Goal: Task Accomplishment & Management: Complete application form

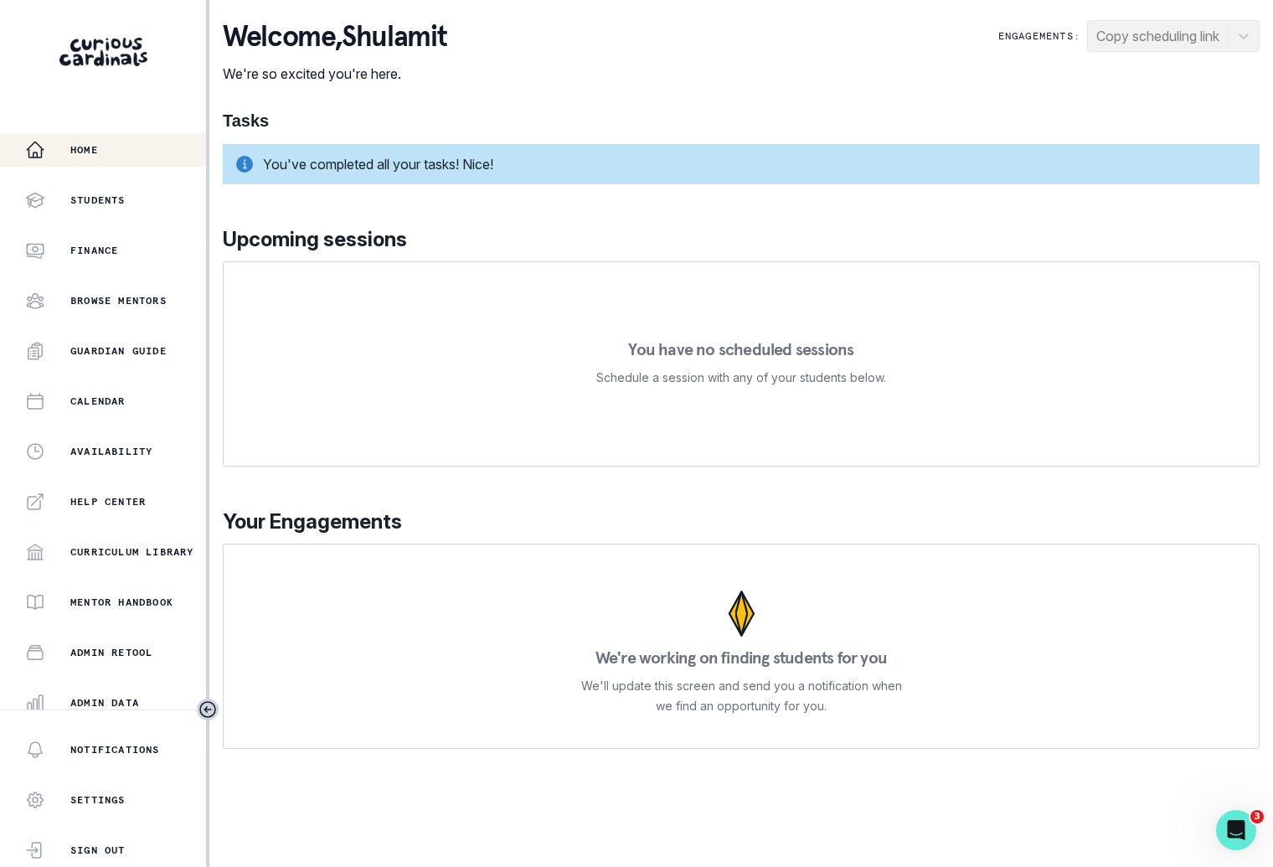
scroll to position [161, 0]
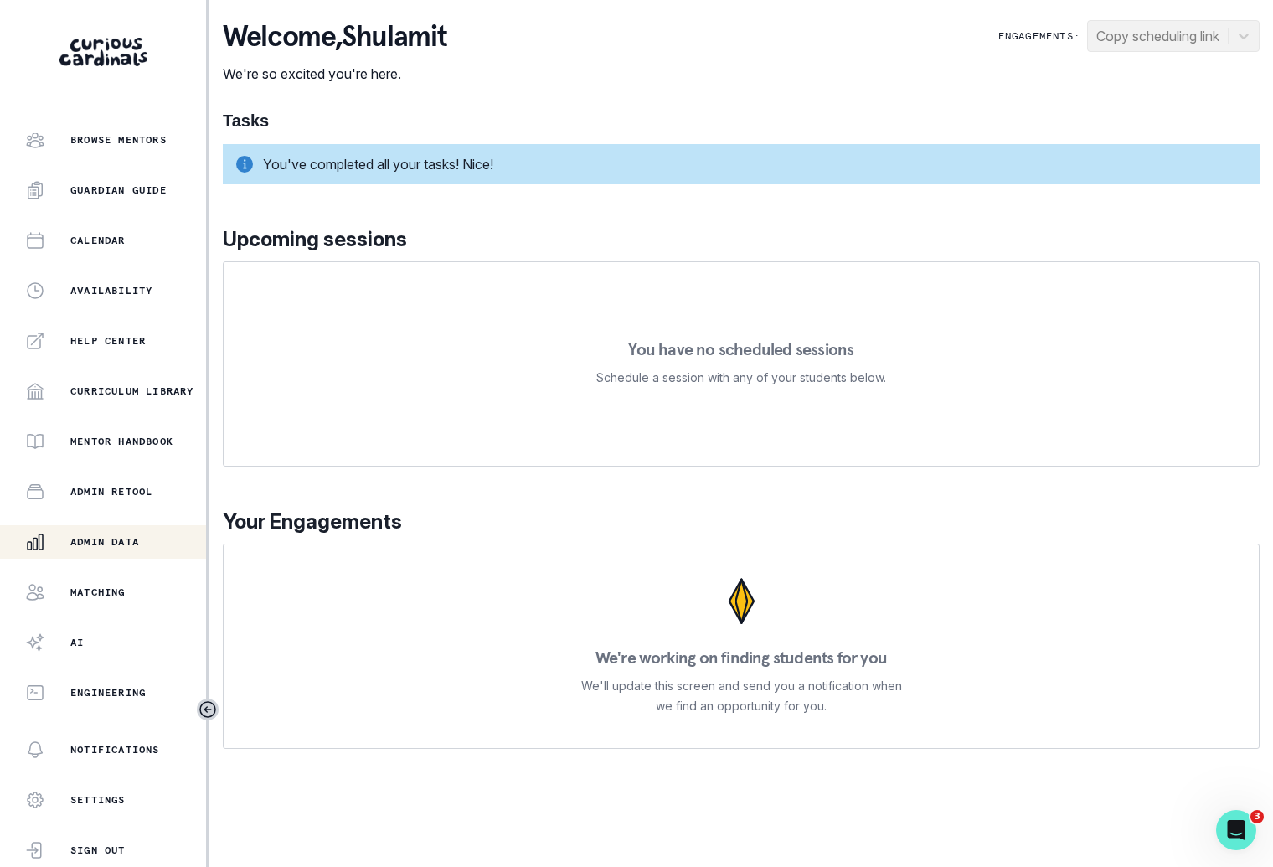
click at [139, 539] on p "Admin Data" at bounding box center [104, 541] width 69 height 13
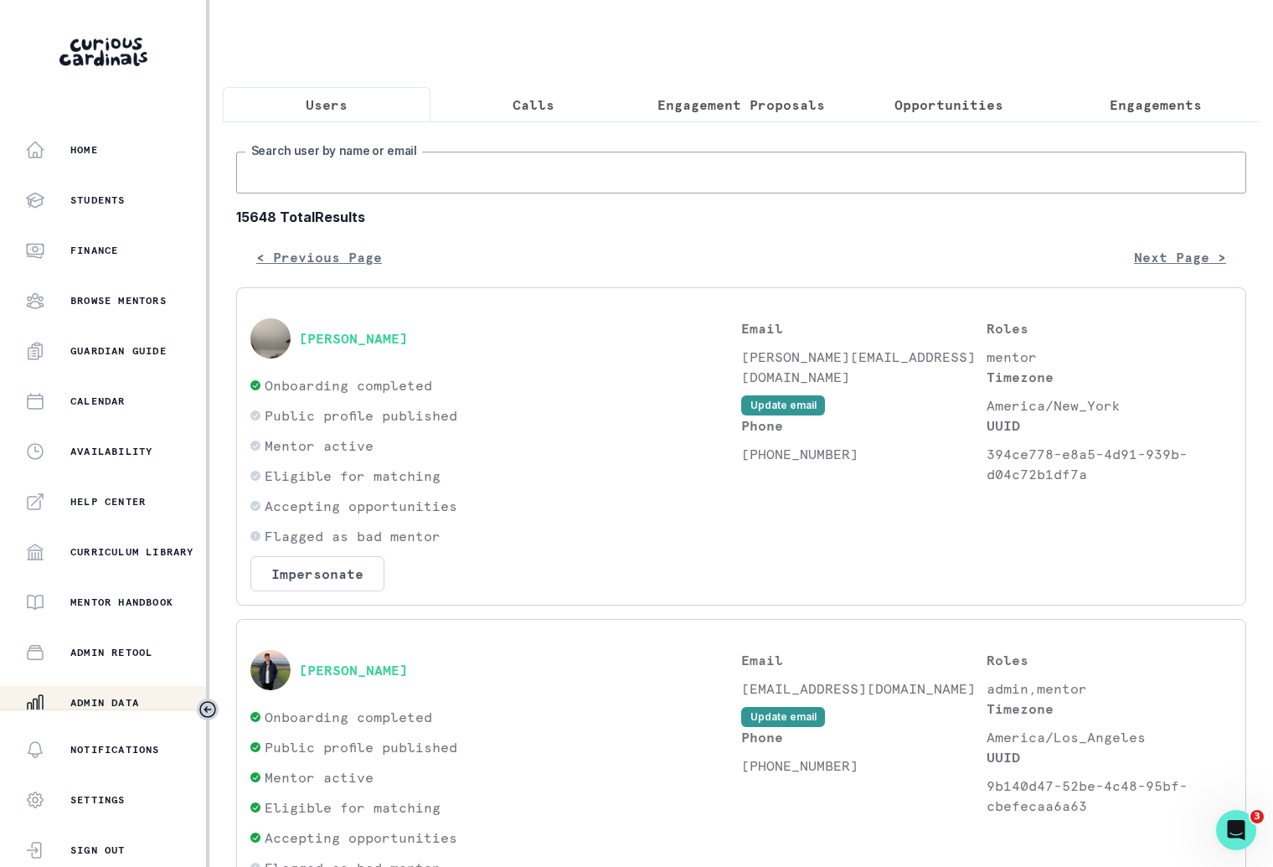
click at [513, 168] on input "Search user by name or email" at bounding box center [741, 173] width 1010 height 42
type input "anuka"
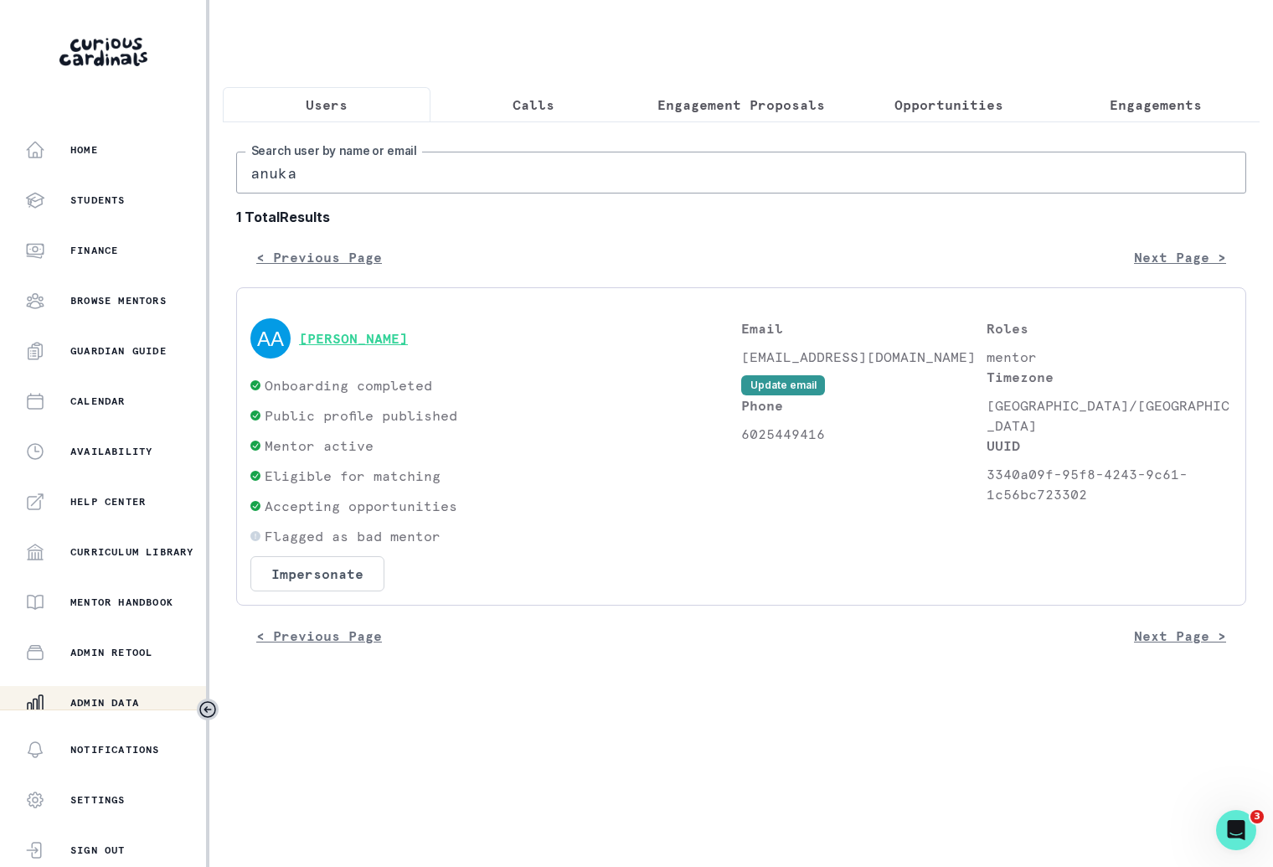
click at [368, 342] on button "[PERSON_NAME]" at bounding box center [353, 338] width 109 height 17
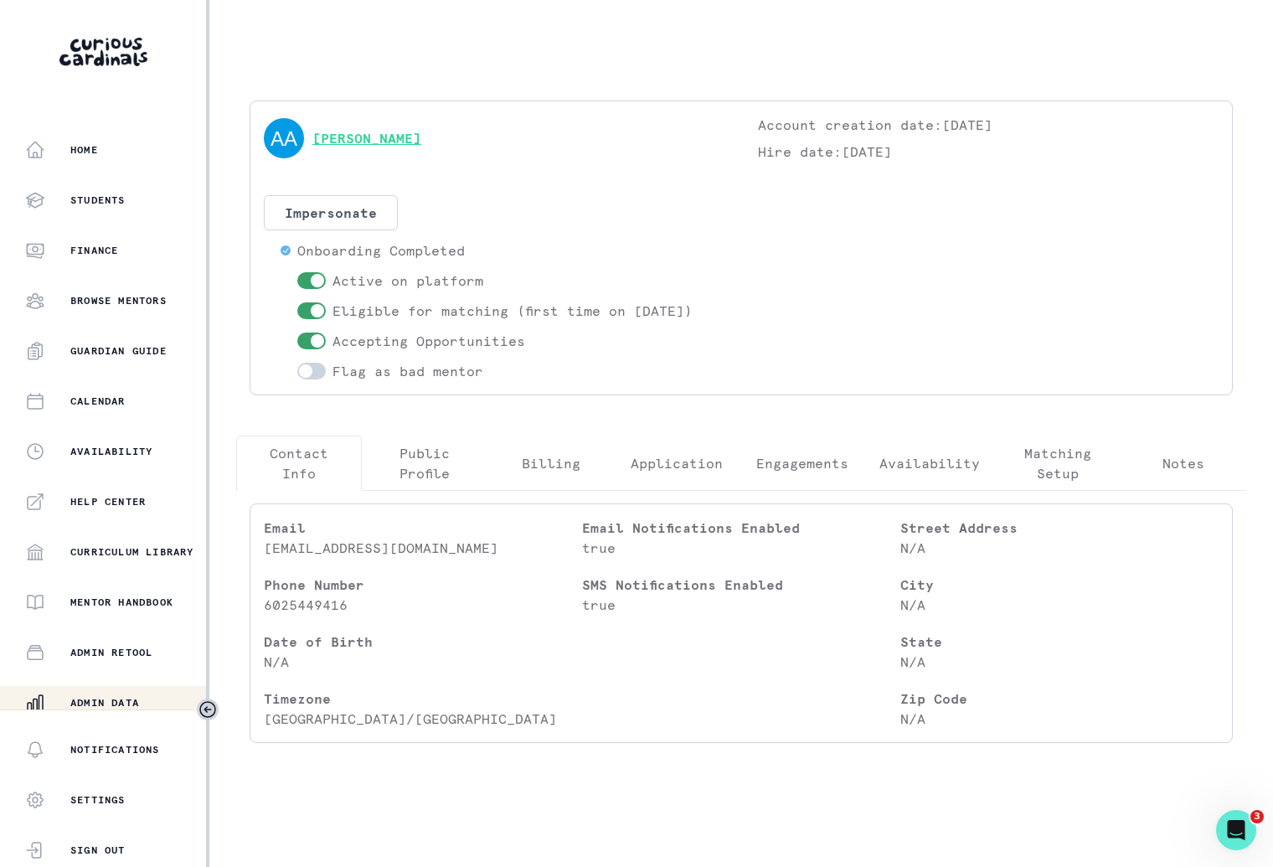
click at [394, 128] on link "[PERSON_NAME]" at bounding box center [366, 138] width 109 height 20
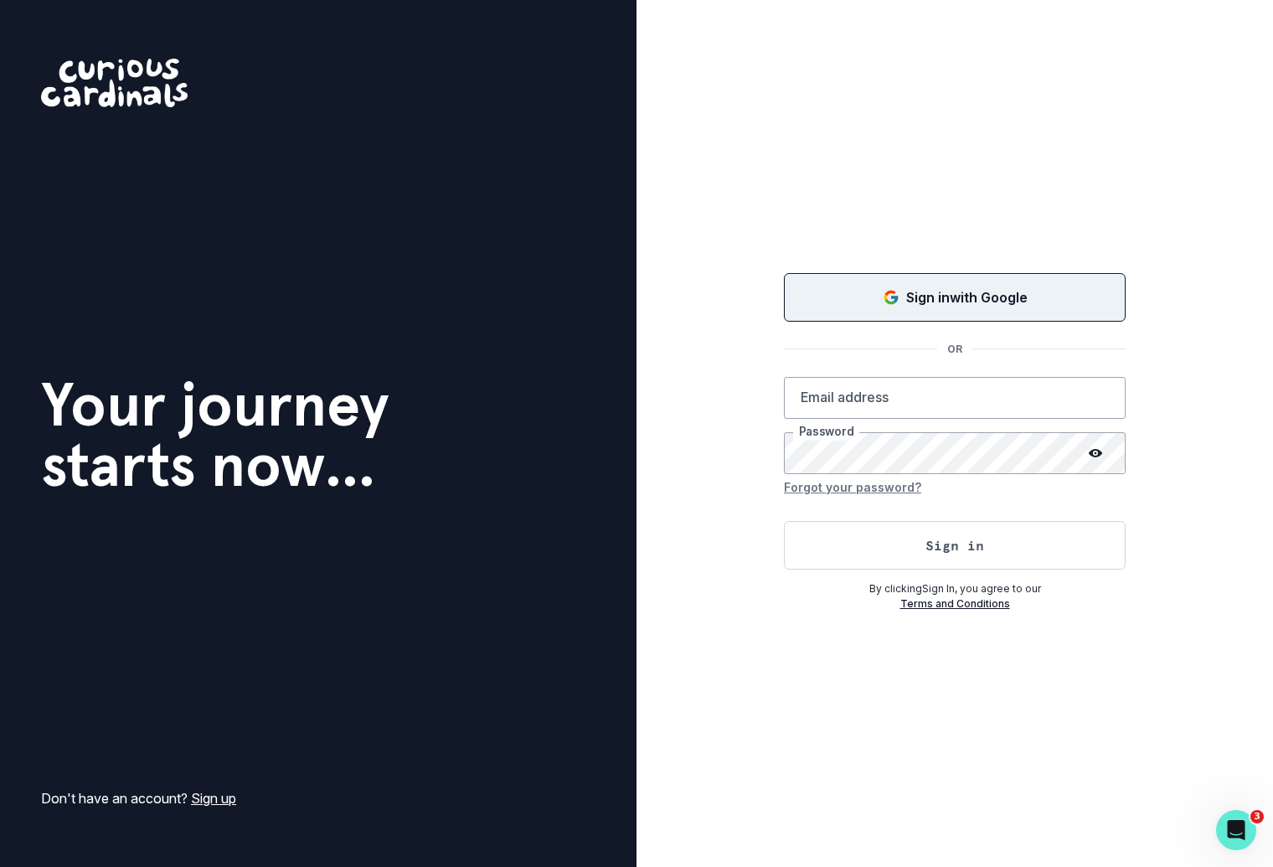
click at [908, 287] on p "Sign in with Google" at bounding box center [966, 297] width 121 height 20
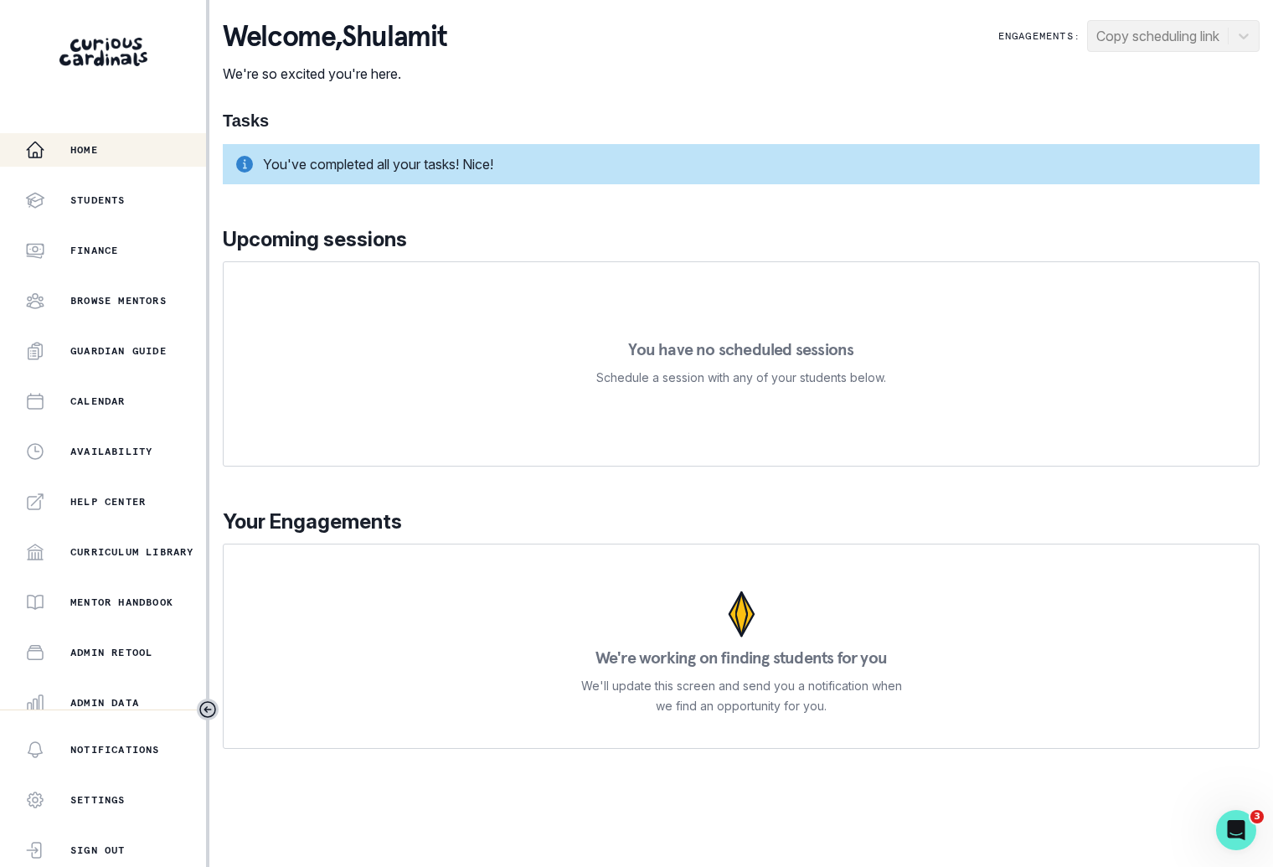
scroll to position [161, 0]
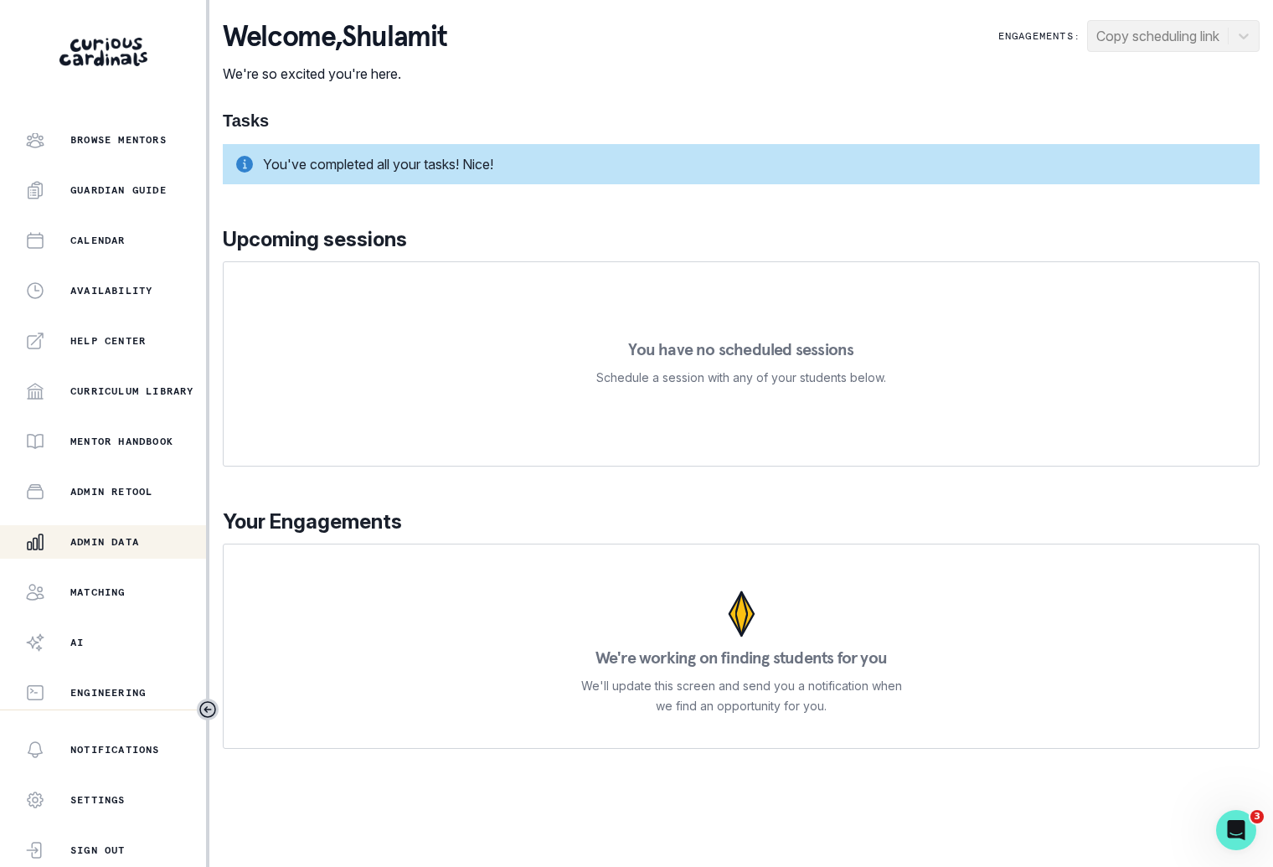
click at [152, 546] on div "Admin Data" at bounding box center [115, 542] width 181 height 20
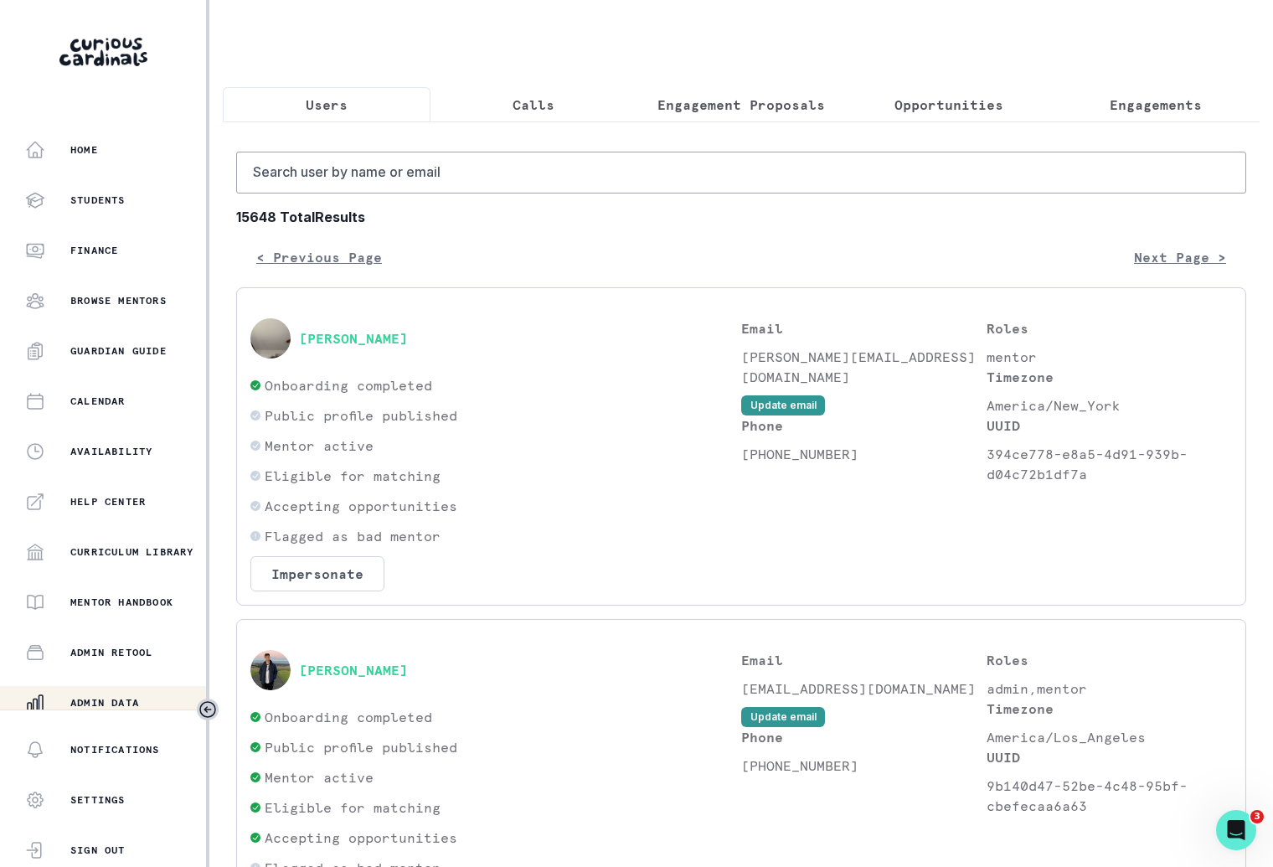
click at [1127, 108] on p "Engagements" at bounding box center [1156, 105] width 92 height 20
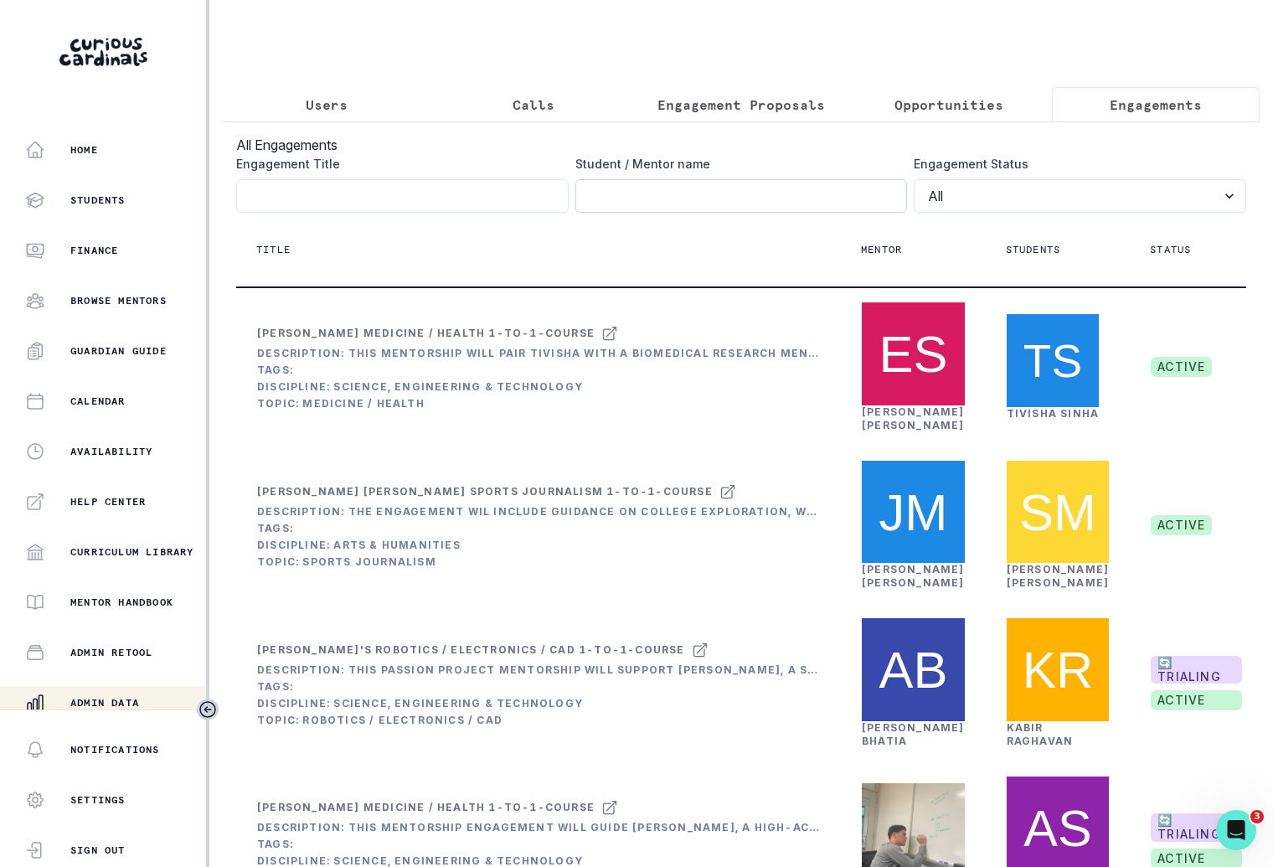
click at [832, 196] on input "Engagement Title" at bounding box center [741, 196] width 333 height 34
type input "[PERSON_NAME]"
click button "submit" at bounding box center [0, 0] width 0 height 0
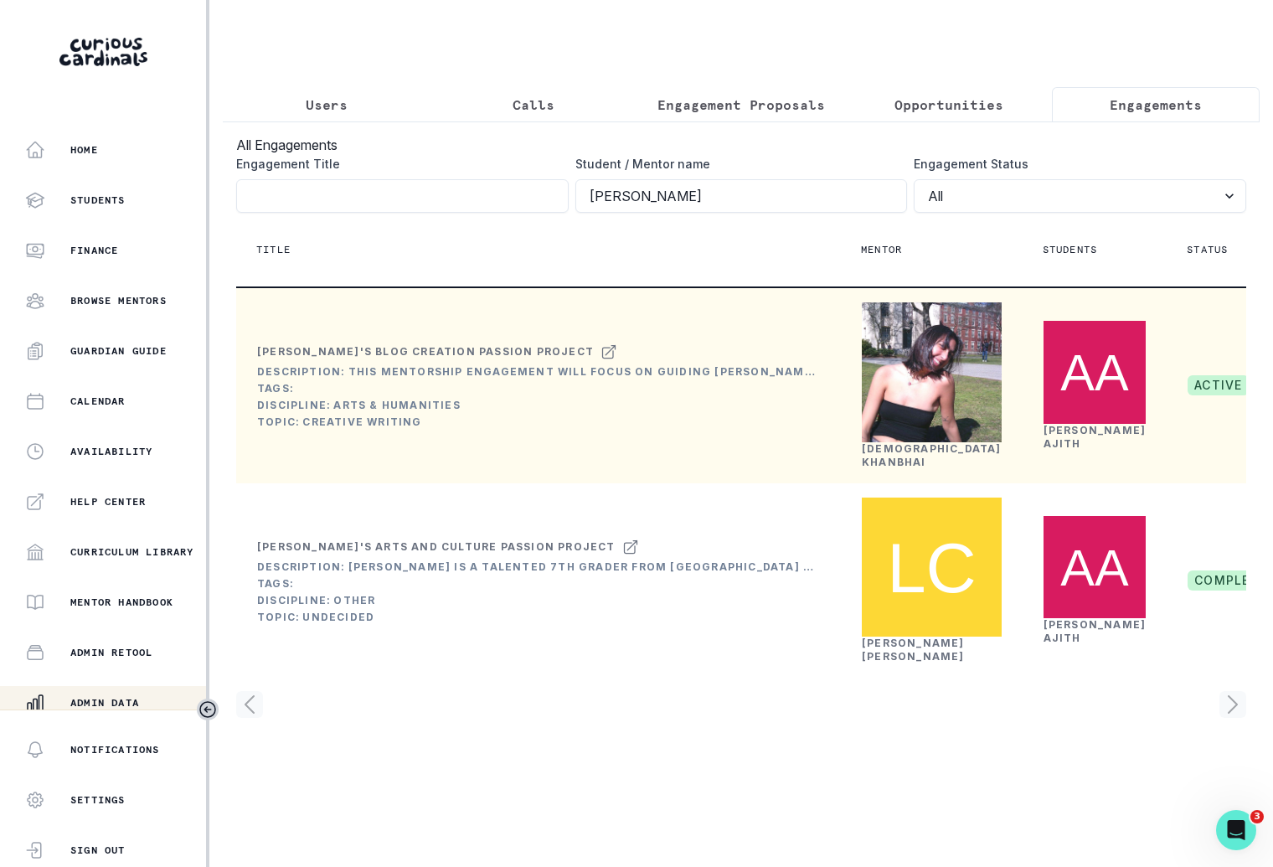
scroll to position [0, 221]
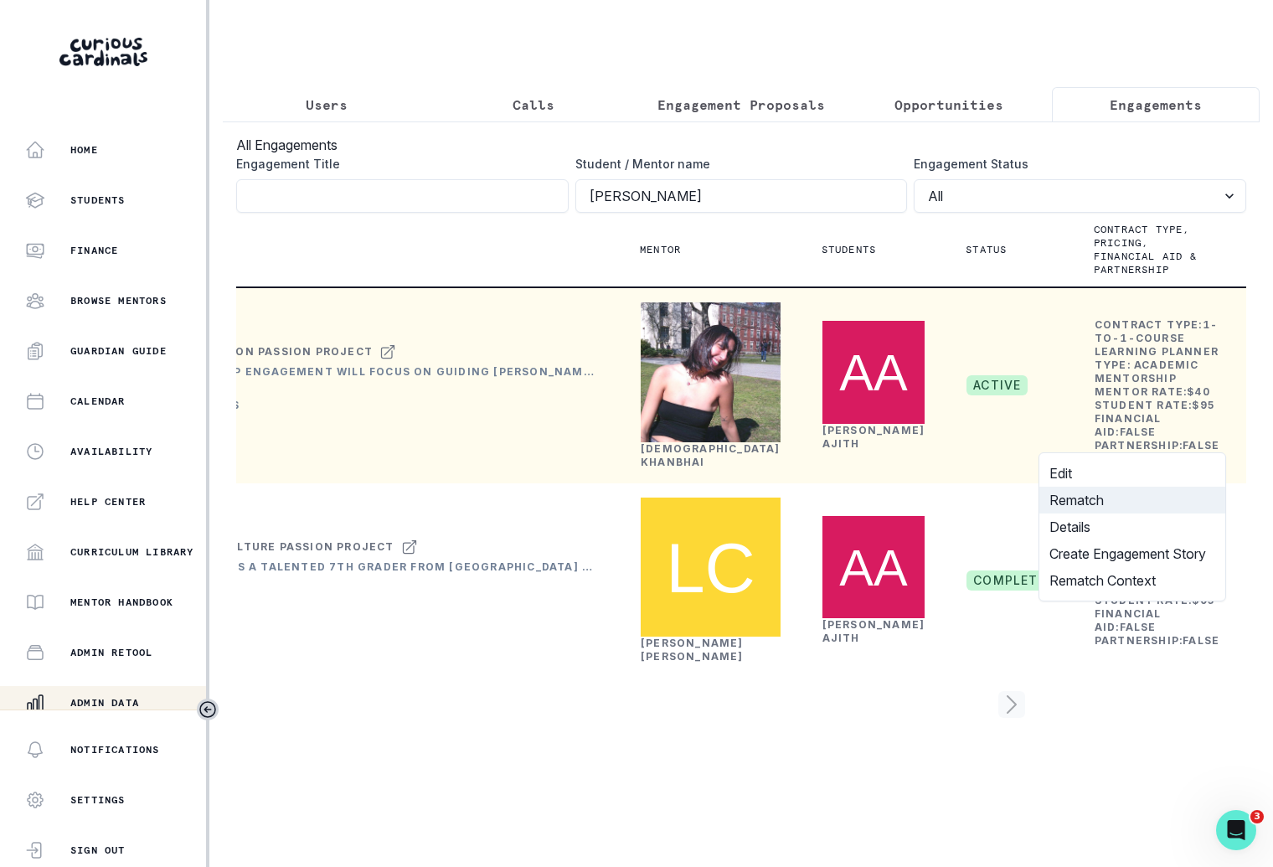
click at [1142, 487] on button "Rematch" at bounding box center [1132, 500] width 186 height 27
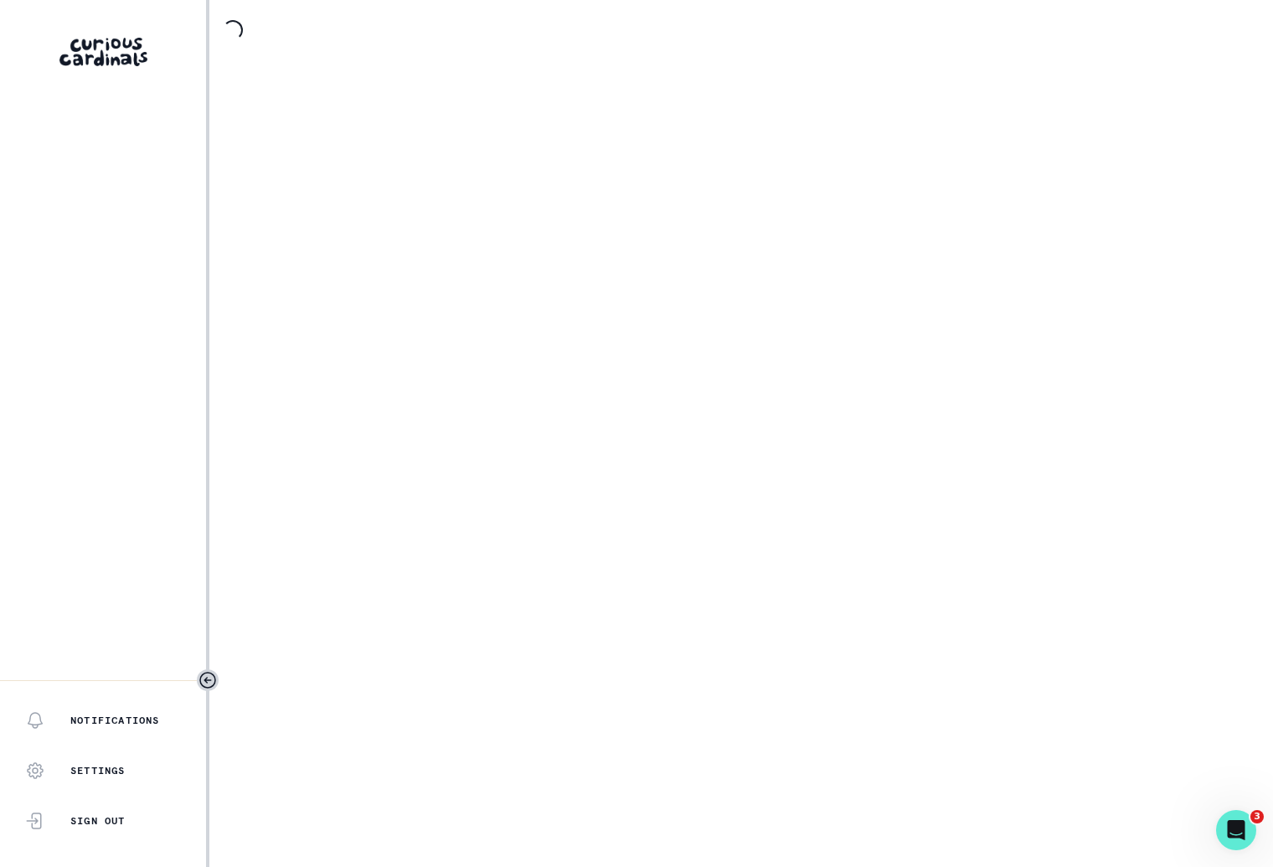
select select "17faa8e4-2b0e-4aee-abf5-4da8e9d87f5d"
select select "d5b009be-c445-49db-99e0-164e2303d6fa"
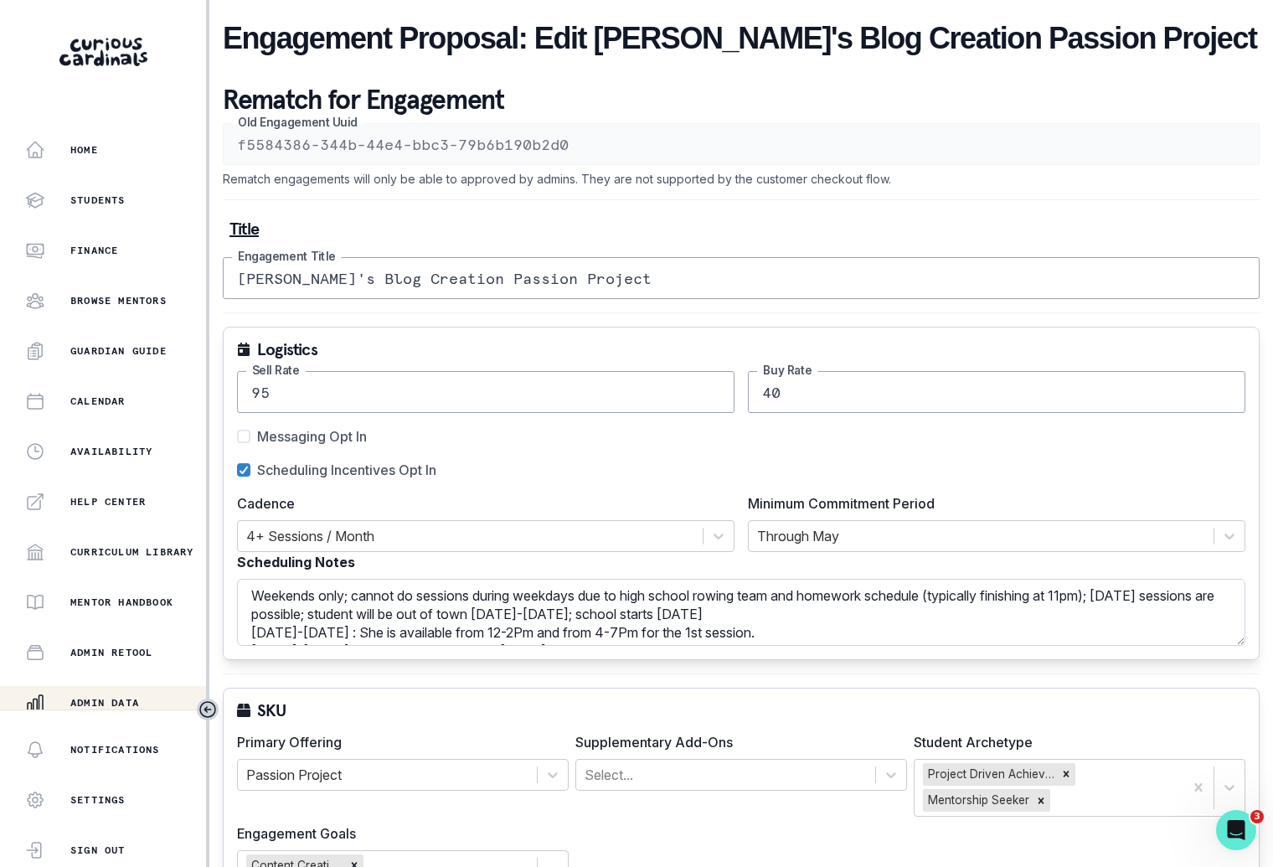
scroll to position [21, 0]
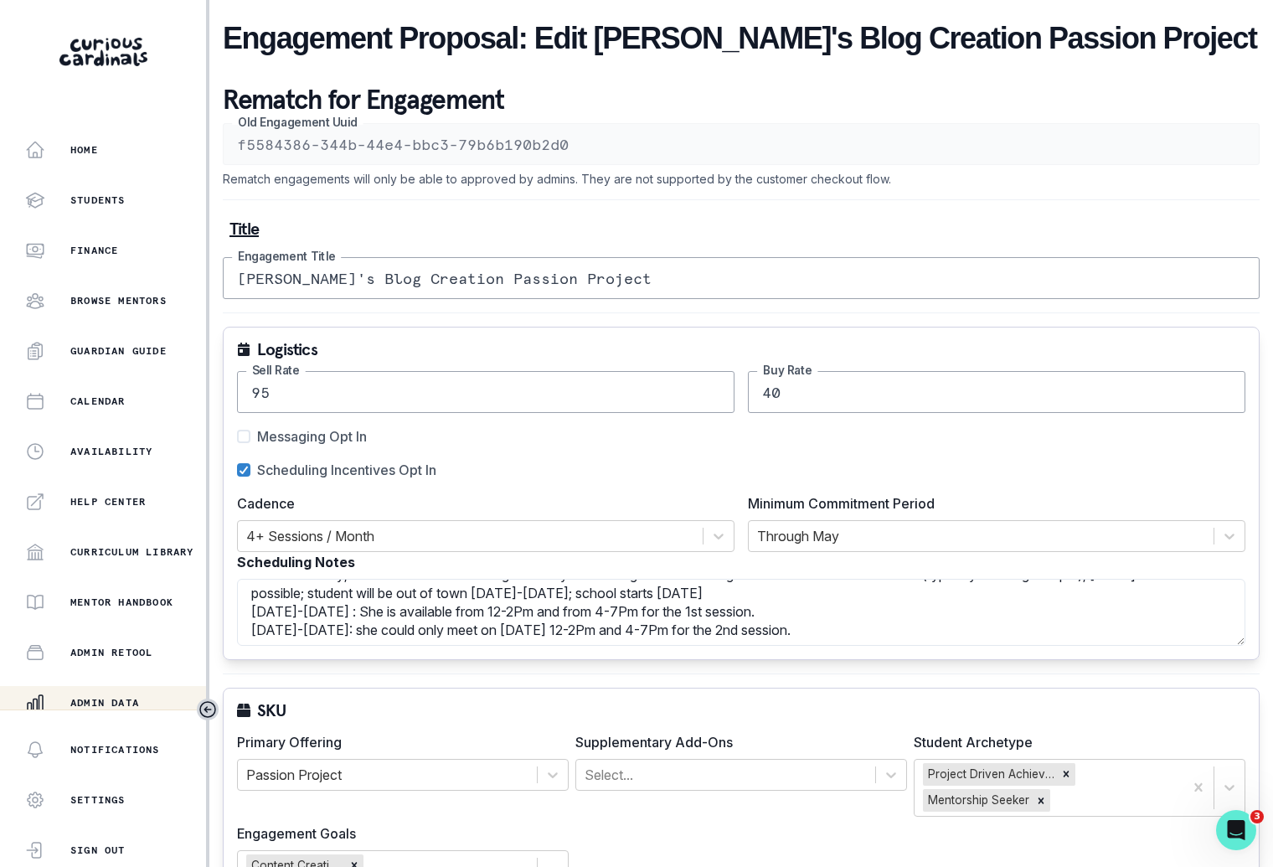
click at [353, 269] on input "[PERSON_NAME]'s Blog Creation Passion Project" at bounding box center [741, 278] width 1037 height 42
drag, startPoint x: 661, startPoint y: 269, endPoint x: 344, endPoint y: 270, distance: 316.6
click at [344, 271] on input "[PERSON_NAME]'s Blog Creation Passion Project" at bounding box center [741, 278] width 1037 height 42
click at [356, 270] on input "[PERSON_NAME]'s Blog Creation Passion Project" at bounding box center [741, 278] width 1037 height 42
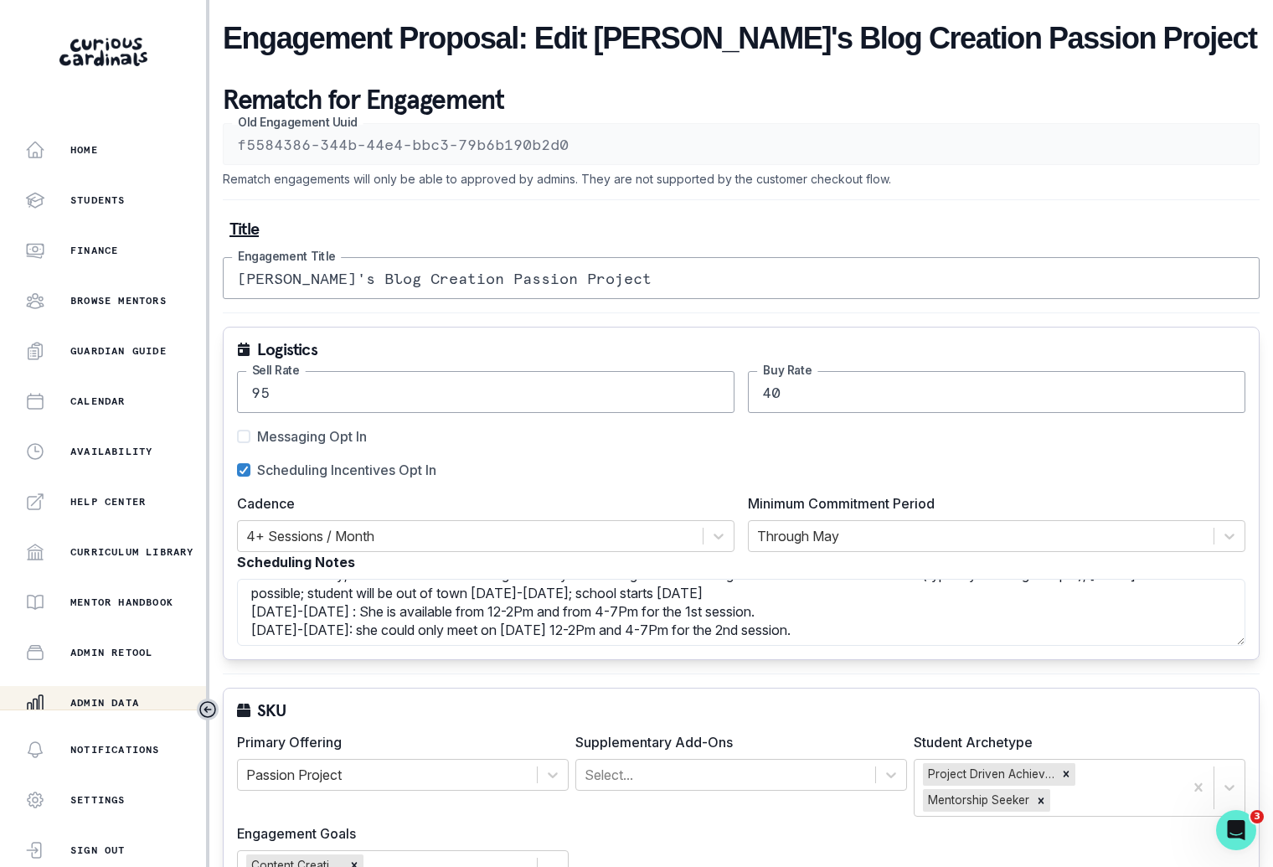
drag, startPoint x: 437, startPoint y: 271, endPoint x: 324, endPoint y: 270, distance: 113.1
click at [324, 270] on input "[PERSON_NAME]'s Blog Creation Passion Project" at bounding box center [741, 278] width 1037 height 42
click at [325, 272] on input "[PERSON_NAME]'s Blog Creation Passion Project" at bounding box center [741, 278] width 1037 height 42
click at [324, 271] on input "[PERSON_NAME]'s Blog Creation Passion Project" at bounding box center [741, 278] width 1037 height 42
drag, startPoint x: 324, startPoint y: 271, endPoint x: 443, endPoint y: 271, distance: 118.9
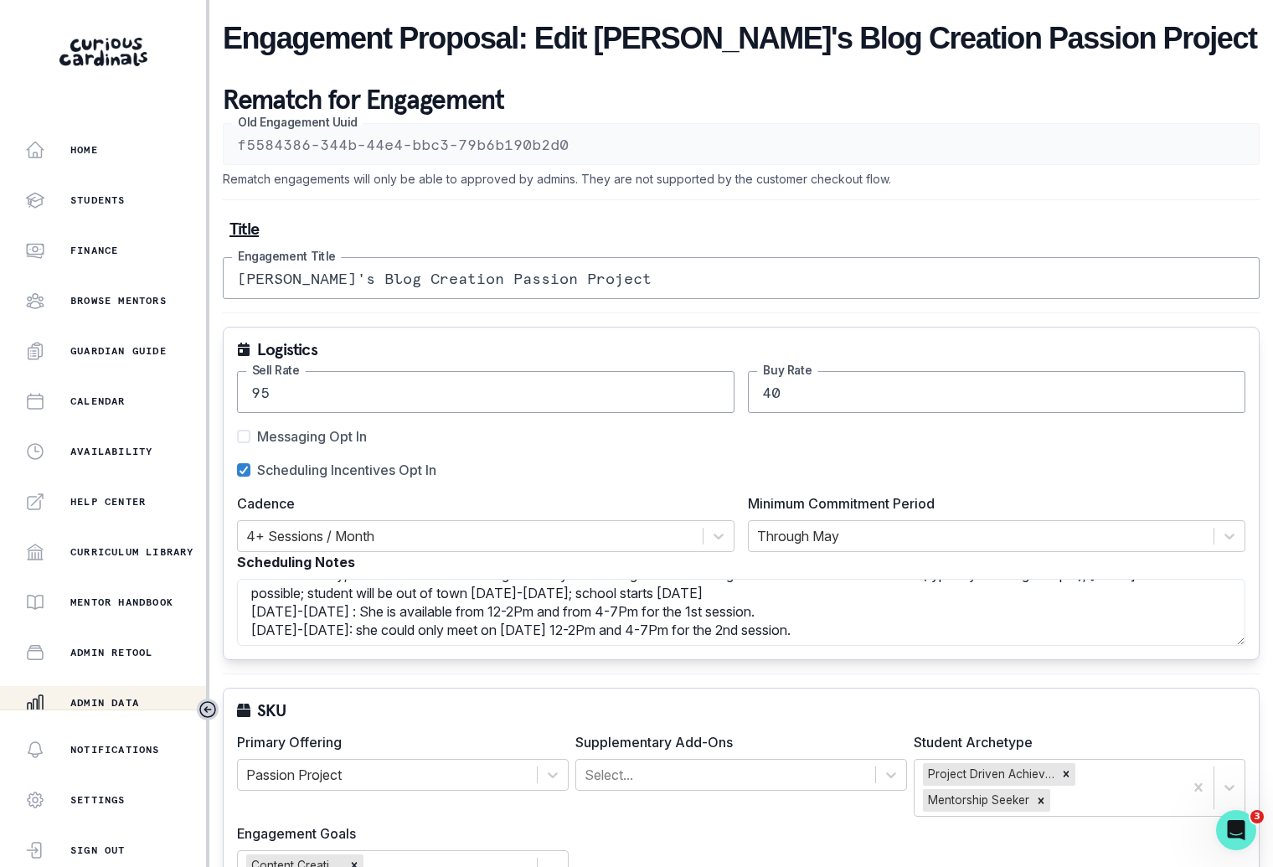
click at [443, 273] on input "[PERSON_NAME]'s Blog Creation Passion Project" at bounding box center [741, 278] width 1037 height 42
type input "[PERSON_NAME]'s Research Passion Project"
click at [853, 600] on textarea "Weekends only; cannot do sessions during weekdays due to high school rowing tea…" at bounding box center [741, 612] width 1008 height 67
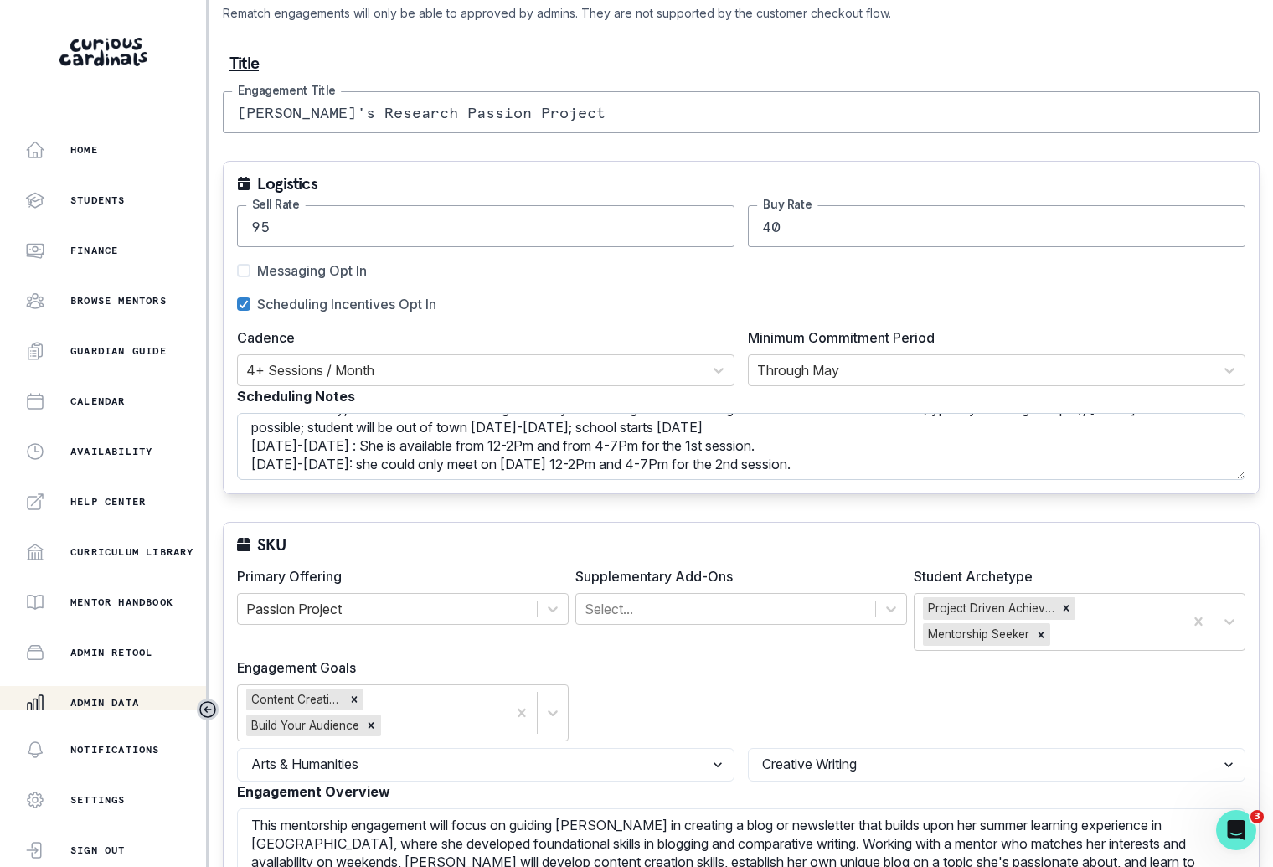
scroll to position [0, 0]
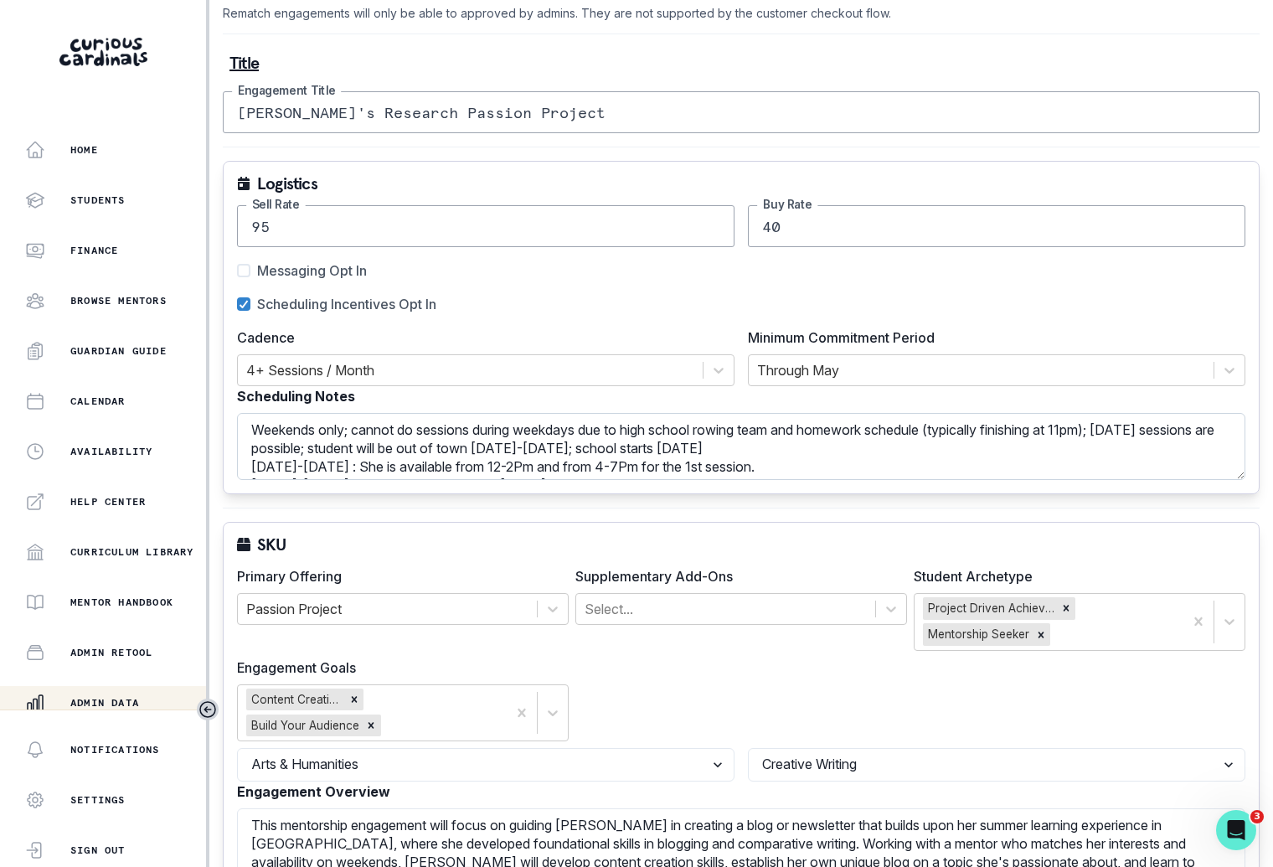
click at [888, 443] on textarea "Weekends only; cannot do sessions during weekdays due to high school rowing tea…" at bounding box center [741, 446] width 1008 height 67
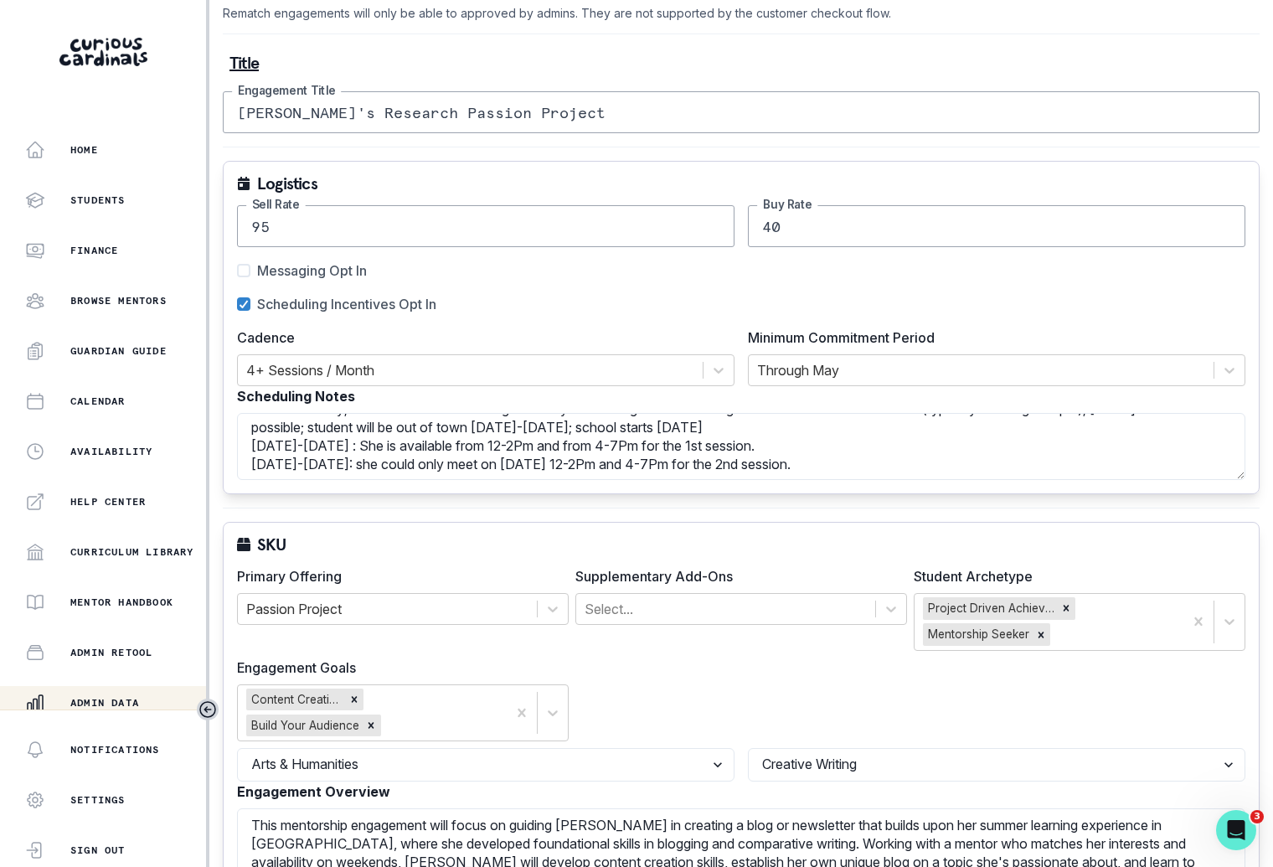
drag, startPoint x: 754, startPoint y: 445, endPoint x: 745, endPoint y: 581, distance: 136.8
click at [745, 581] on div "Title [PERSON_NAME]'s Research Passion Project Engagement Title Logistics 95 Se…" at bounding box center [741, 880] width 1037 height 1665
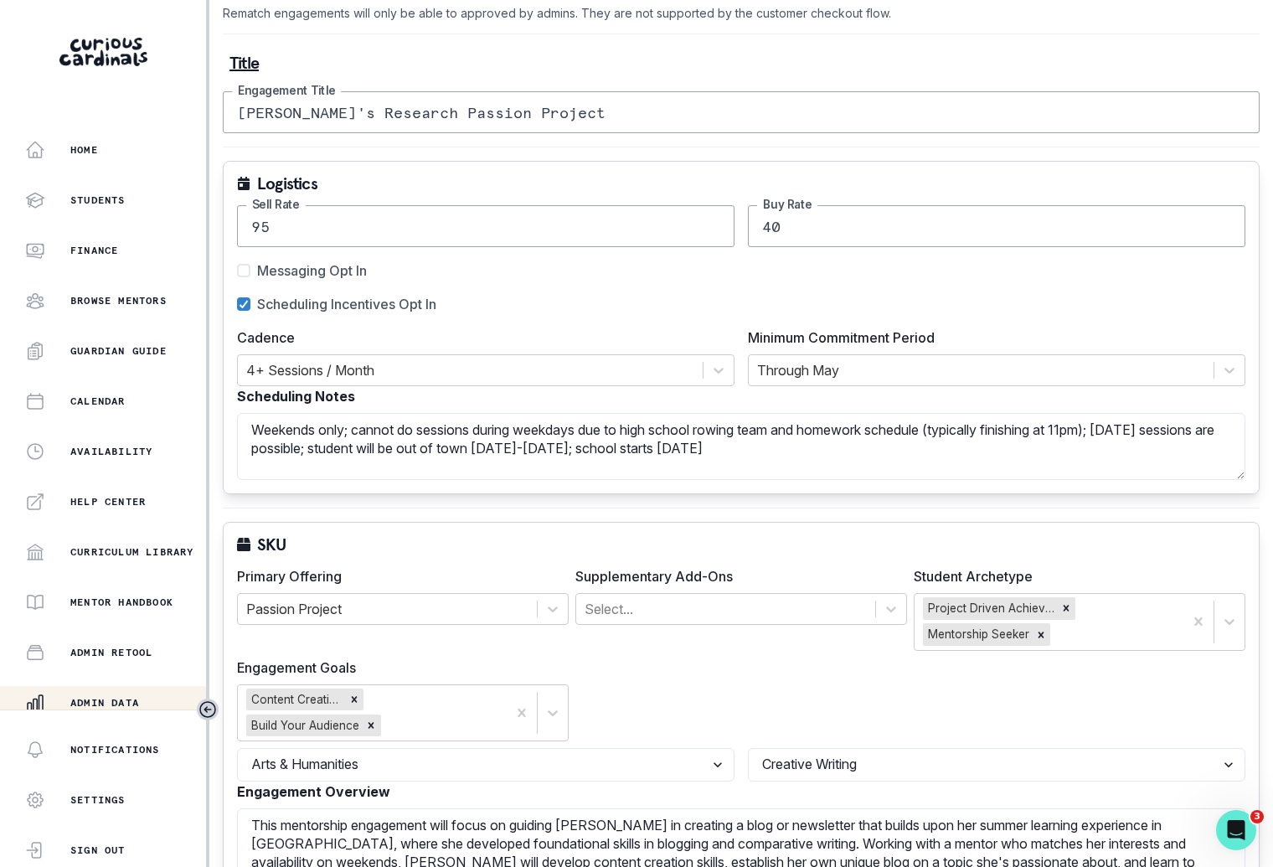
scroll to position [0, 0]
drag, startPoint x: 833, startPoint y: 433, endPoint x: 1136, endPoint y: 425, distance: 303.3
click at [1136, 425] on textarea "Weekends only; cannot do sessions during weekdays due to high school rowing tea…" at bounding box center [741, 446] width 1008 height 67
drag, startPoint x: 1116, startPoint y: 423, endPoint x: 1119, endPoint y: 451, distance: 27.8
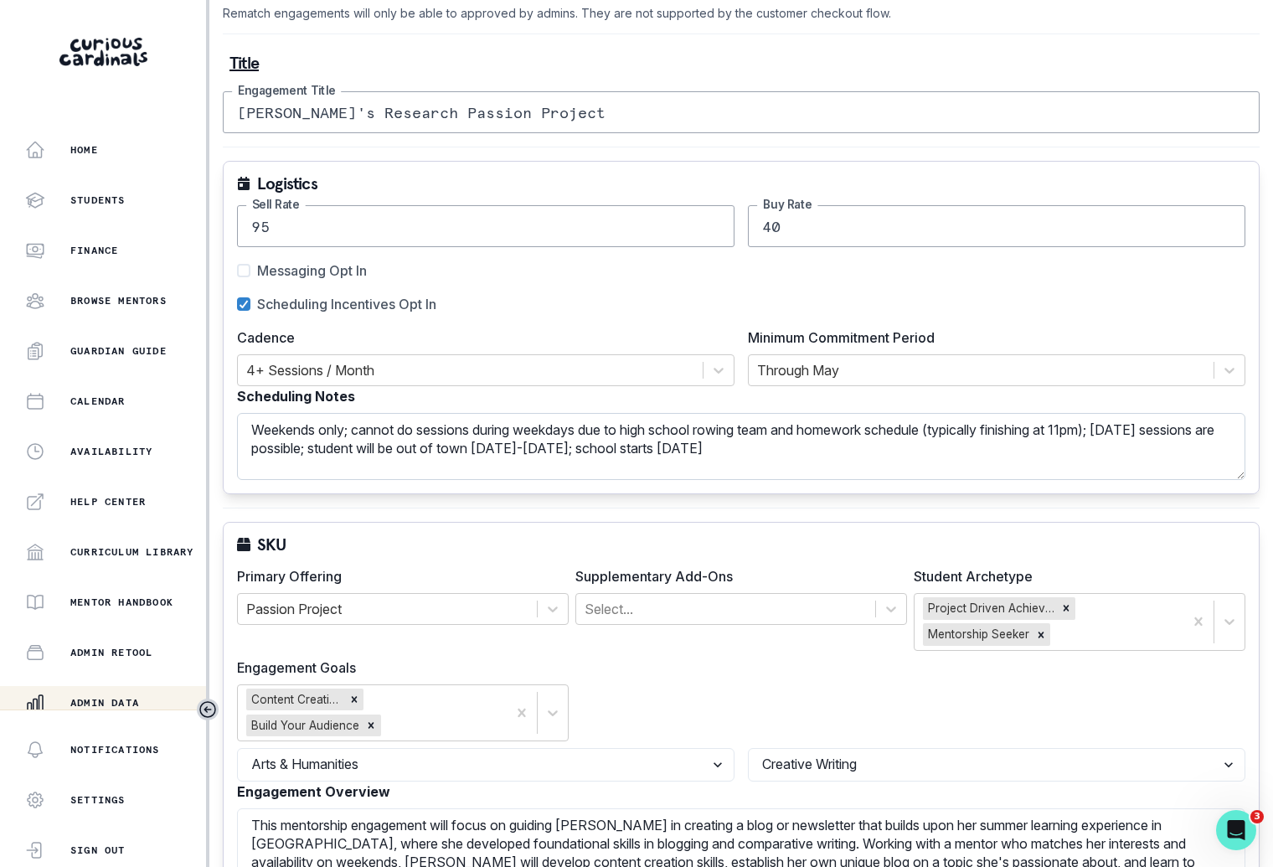
click at [1119, 452] on textarea "Weekends only; cannot do sessions during weekdays due to high school rowing tea…" at bounding box center [741, 446] width 1008 height 67
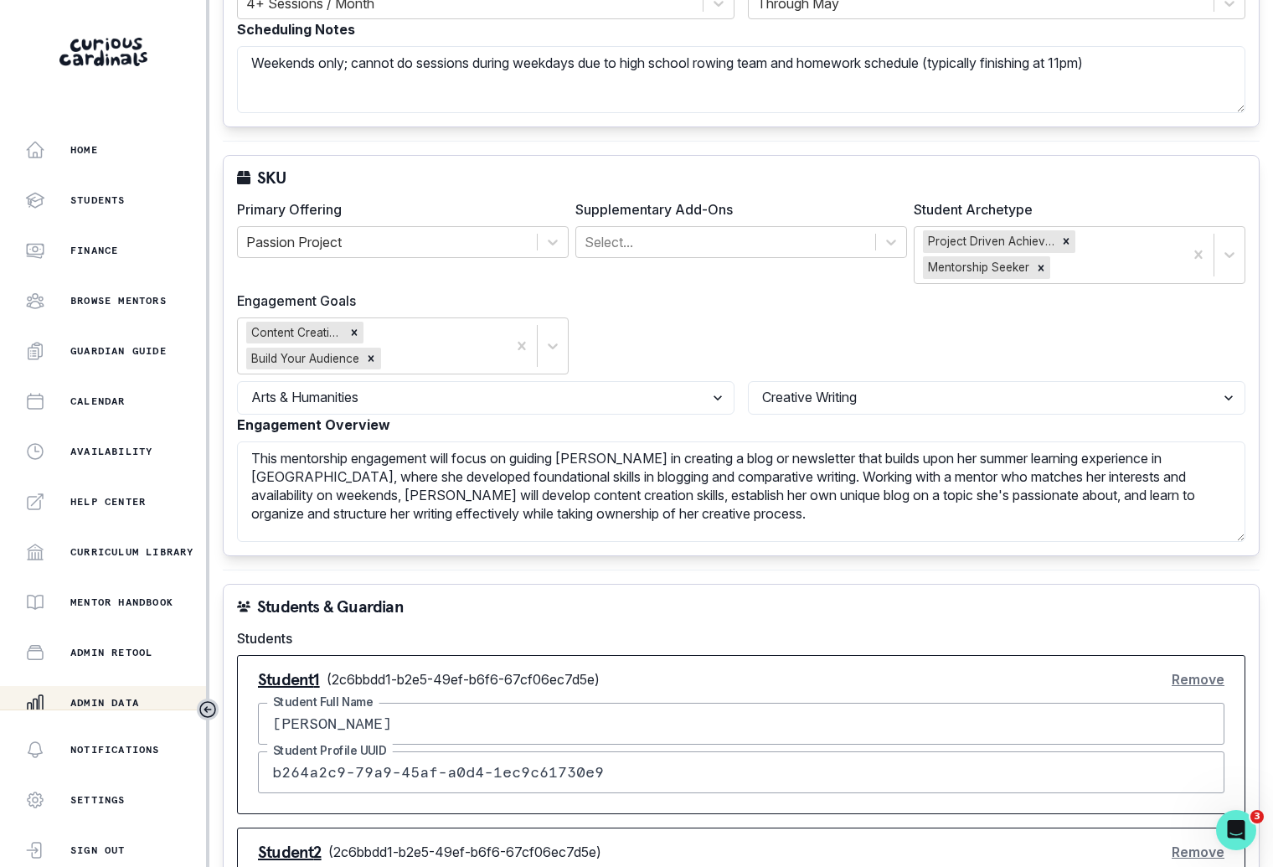
scroll to position [570, 0]
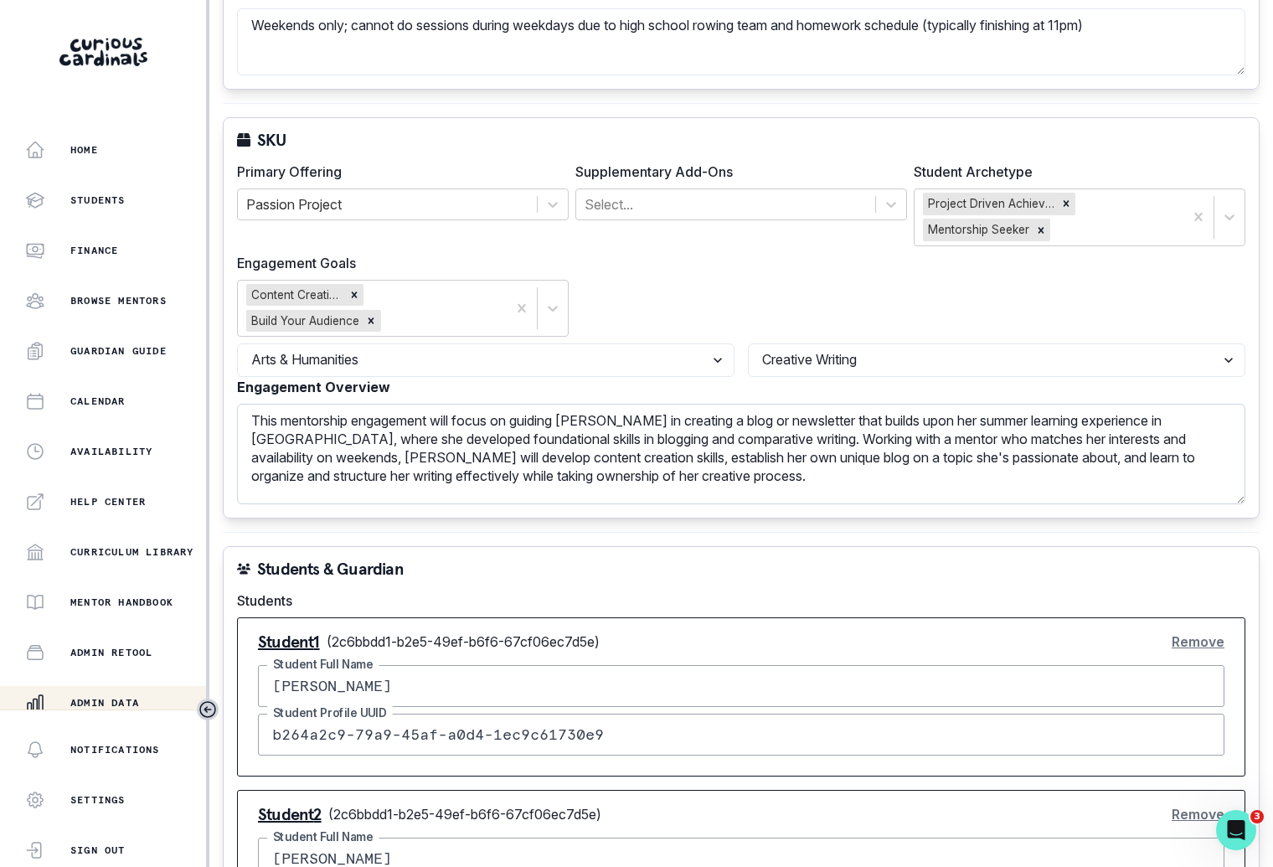
type textarea "Weekends only; cannot do sessions during weekdays due to high school rowing tea…"
click at [1089, 451] on textarea "This mentorship engagement will focus on guiding [PERSON_NAME] in creating a bl…" at bounding box center [741, 454] width 1008 height 101
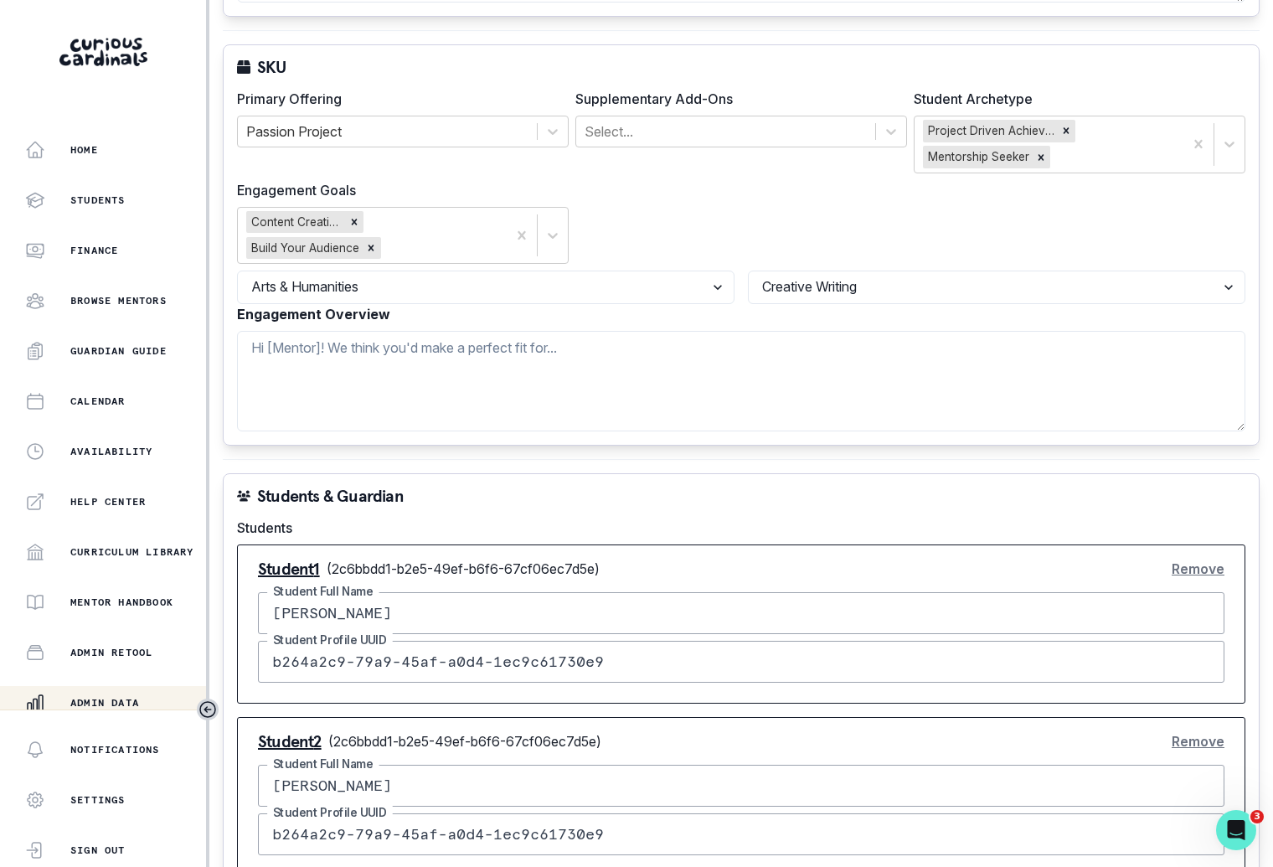
scroll to position [642, 0]
click at [1194, 734] on button "Remove" at bounding box center [1198, 743] width 53 height 34
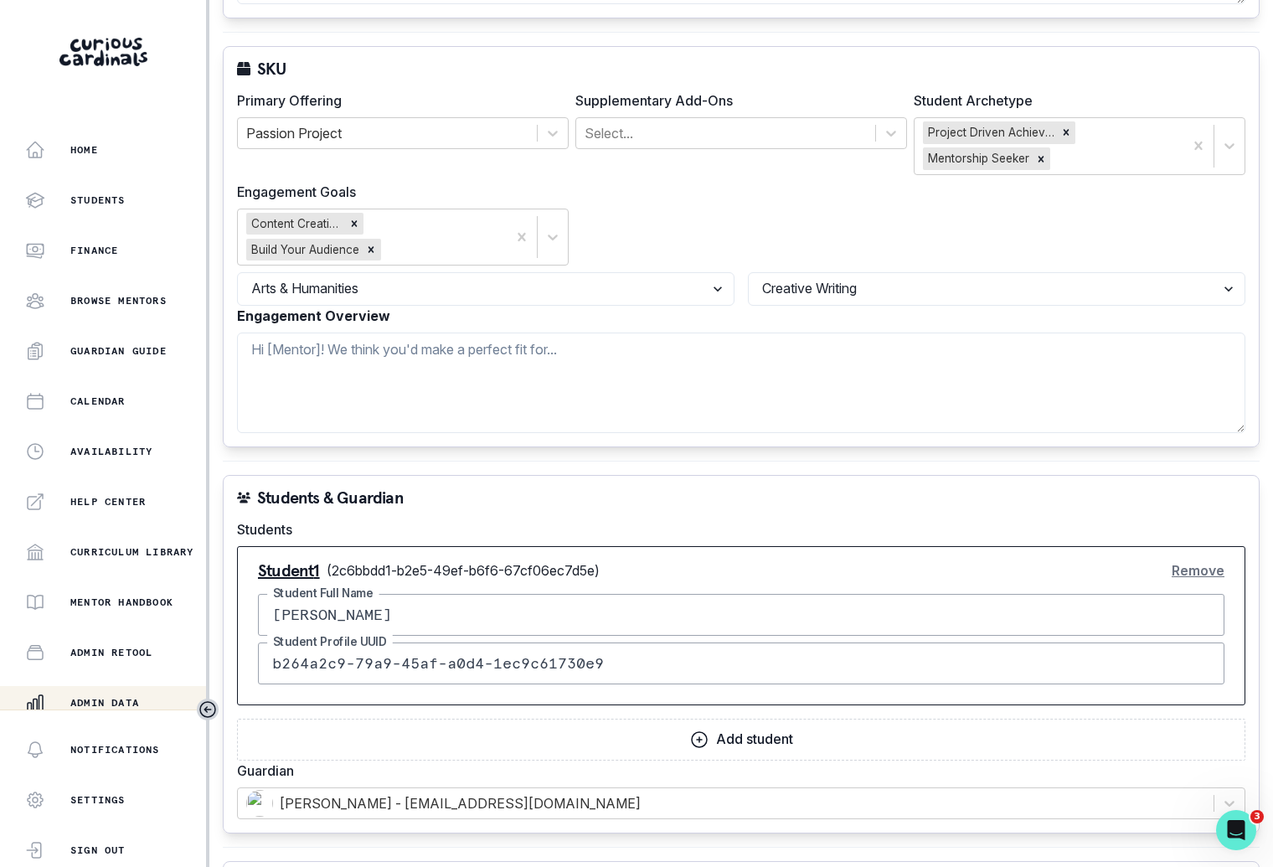
click at [1063, 309] on label "Engagement Overview" at bounding box center [736, 316] width 998 height 20
click at [1063, 333] on textarea "Engagement Overview" at bounding box center [741, 383] width 1008 height 101
click at [354, 220] on icon "Remove Content Creation" at bounding box center [355, 223] width 6 height 6
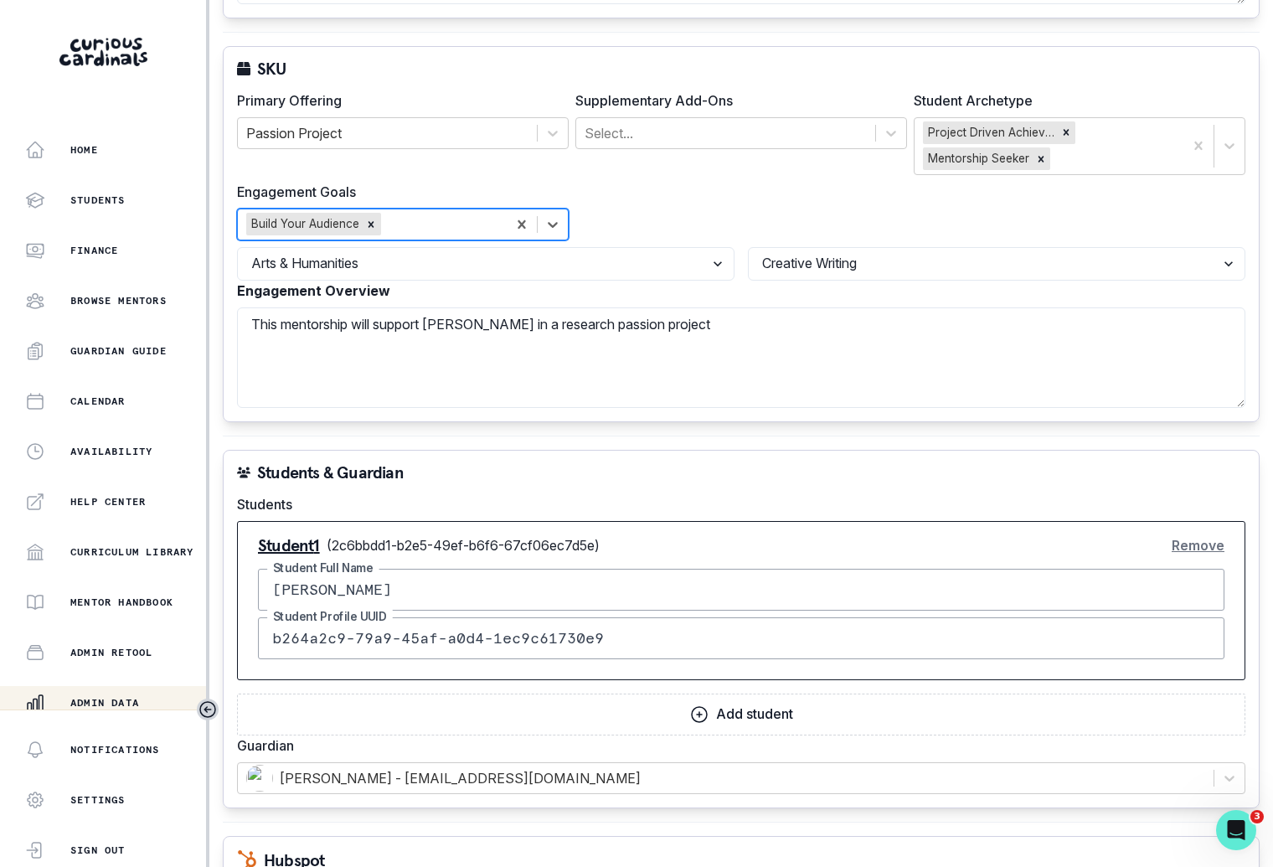
click at [355, 213] on div "Build Your Audience" at bounding box center [304, 224] width 116 height 22
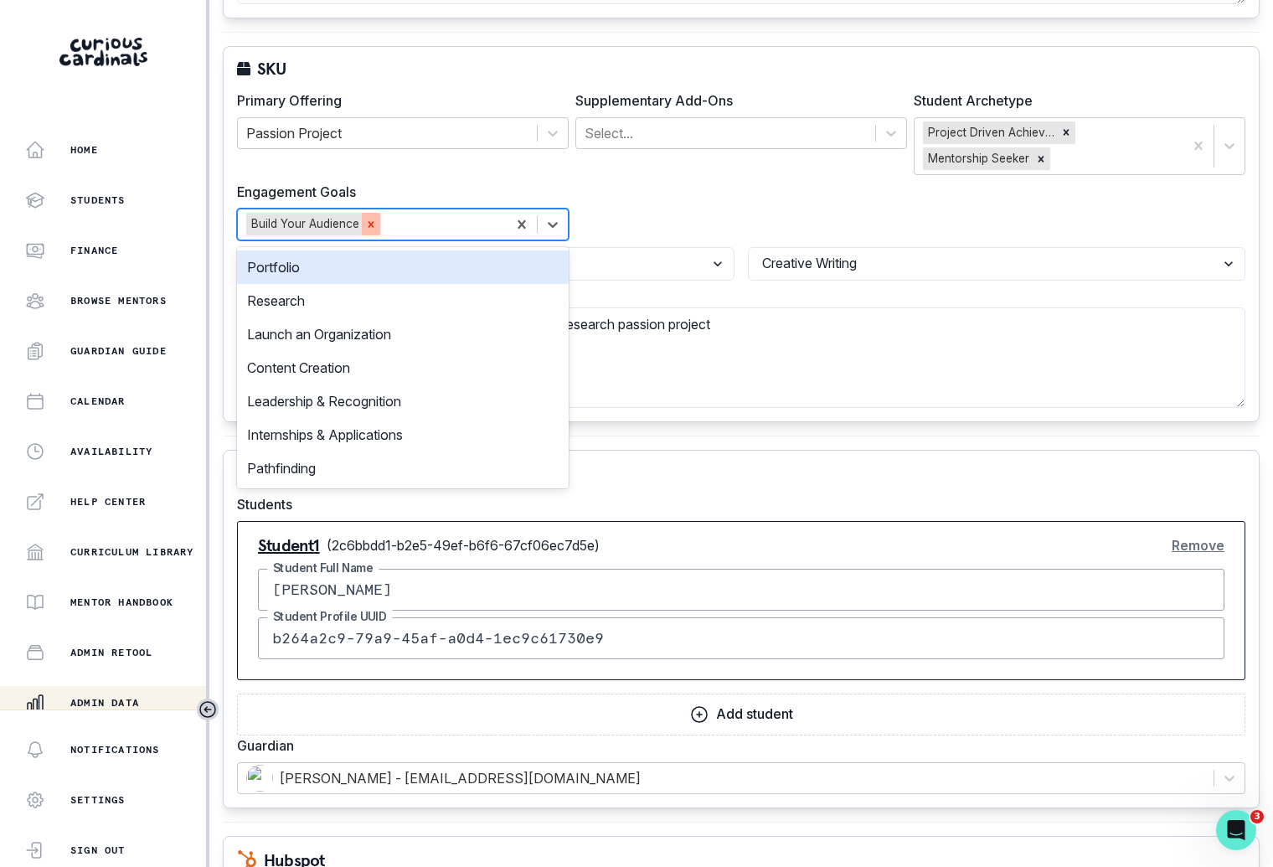
click at [369, 213] on div "Remove Build Your Audience" at bounding box center [371, 224] width 18 height 22
click at [358, 284] on div "Research" at bounding box center [403, 301] width 332 height 34
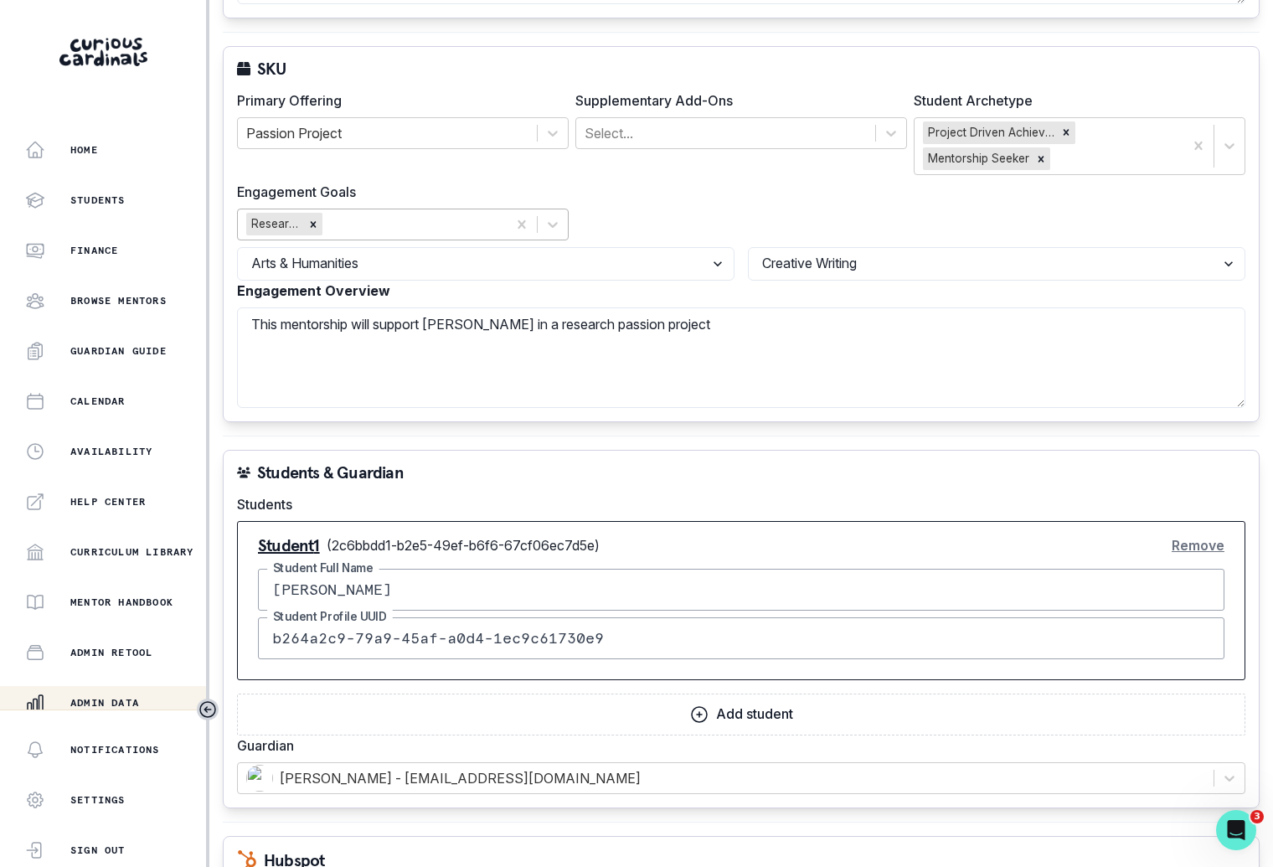
click at [712, 212] on div "Primary Offering Passion Project Supplementary Add-Ons Select... Student Archet…" at bounding box center [741, 164] width 1008 height 149
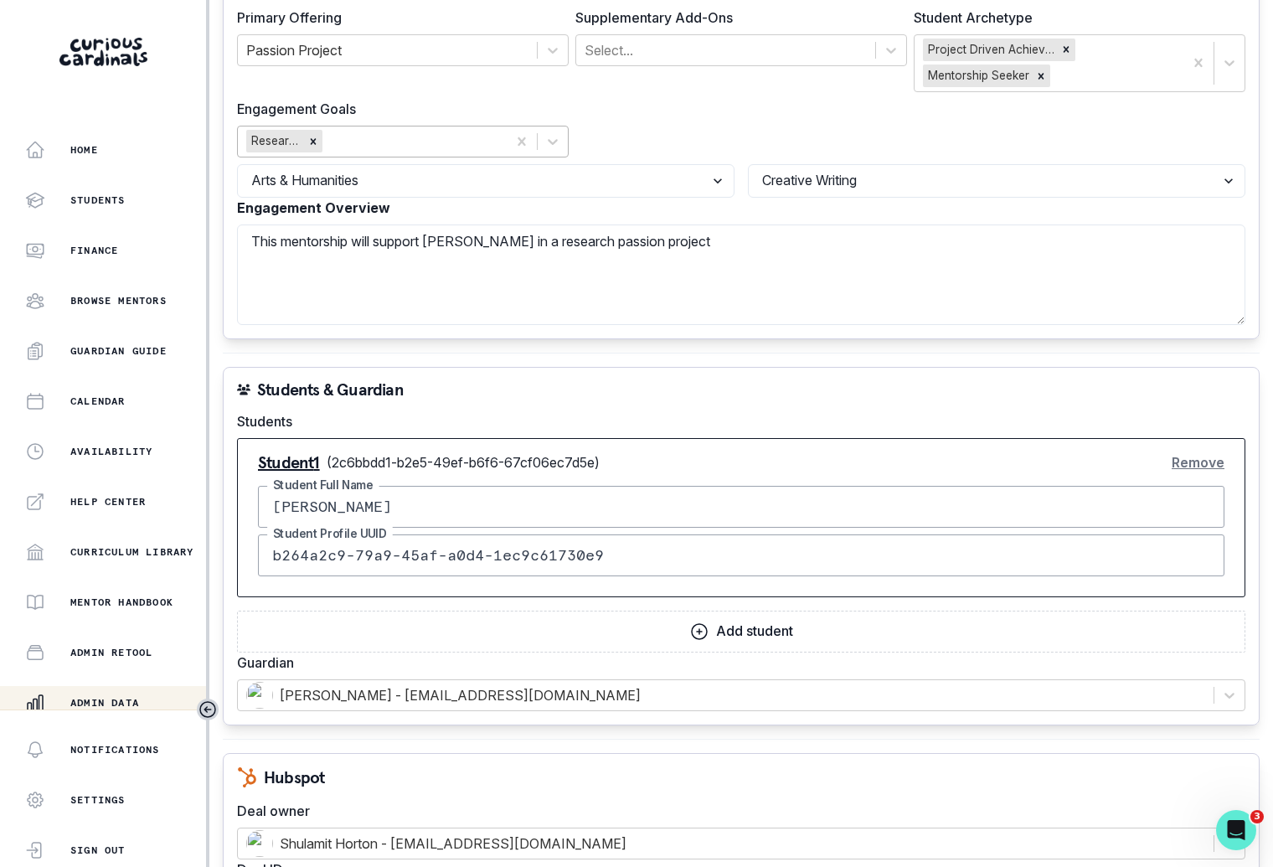
scroll to position [732, 0]
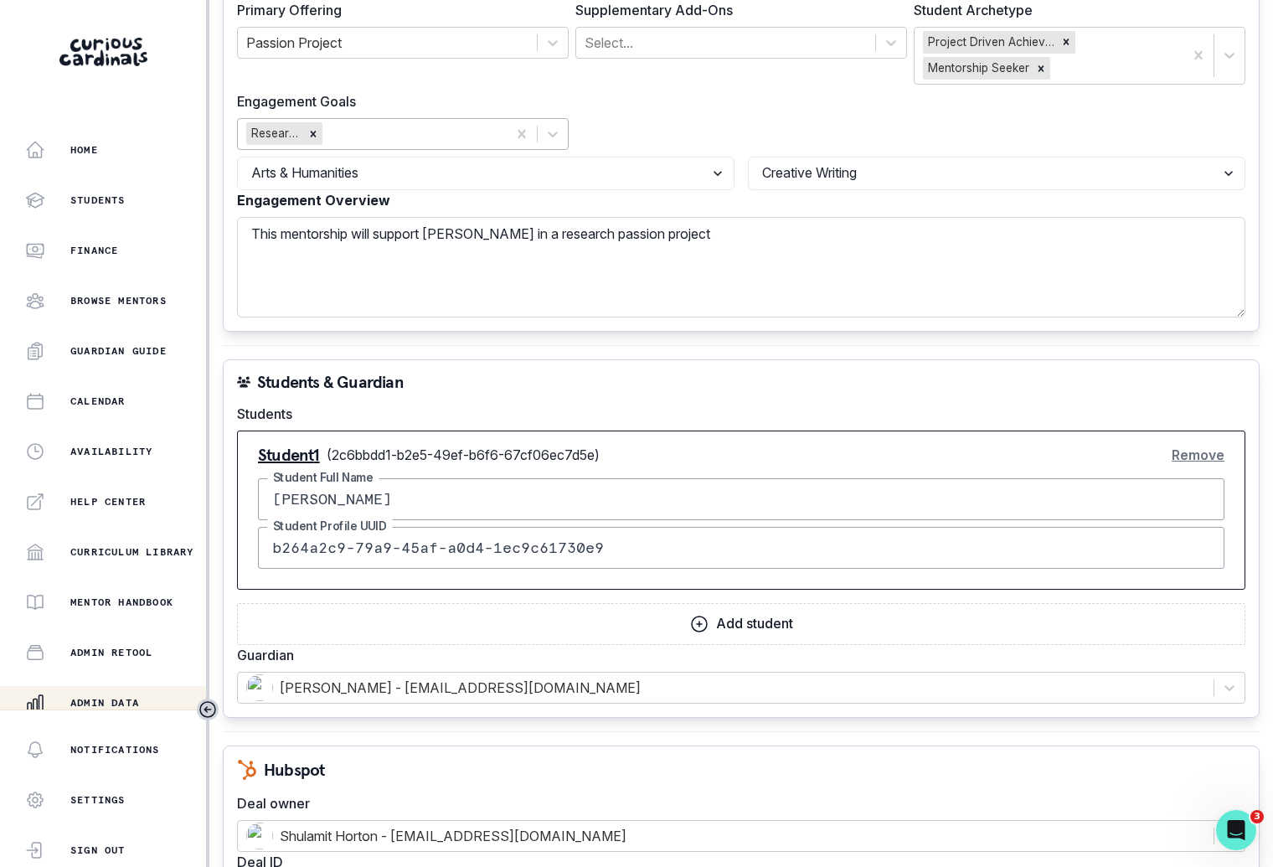
click at [707, 260] on textarea "This mentorship will support [PERSON_NAME] in a research passion project" at bounding box center [741, 267] width 1008 height 101
click at [895, 236] on textarea "This mentorship will support [PERSON_NAME] in a research passion project, likel…" at bounding box center [741, 267] width 1008 height 101
click at [931, 270] on textarea "This mentorship will support [PERSON_NAME] in a research passion project, likel…" at bounding box center [741, 267] width 1008 height 101
click at [1021, 229] on textarea "This mentorship will support [PERSON_NAME] in a research passion project, likel…" at bounding box center [741, 267] width 1008 height 101
click at [1150, 205] on div "Engagement Overview This mentorship will support [PERSON_NAME] in a research pa…" at bounding box center [741, 253] width 1008 height 127
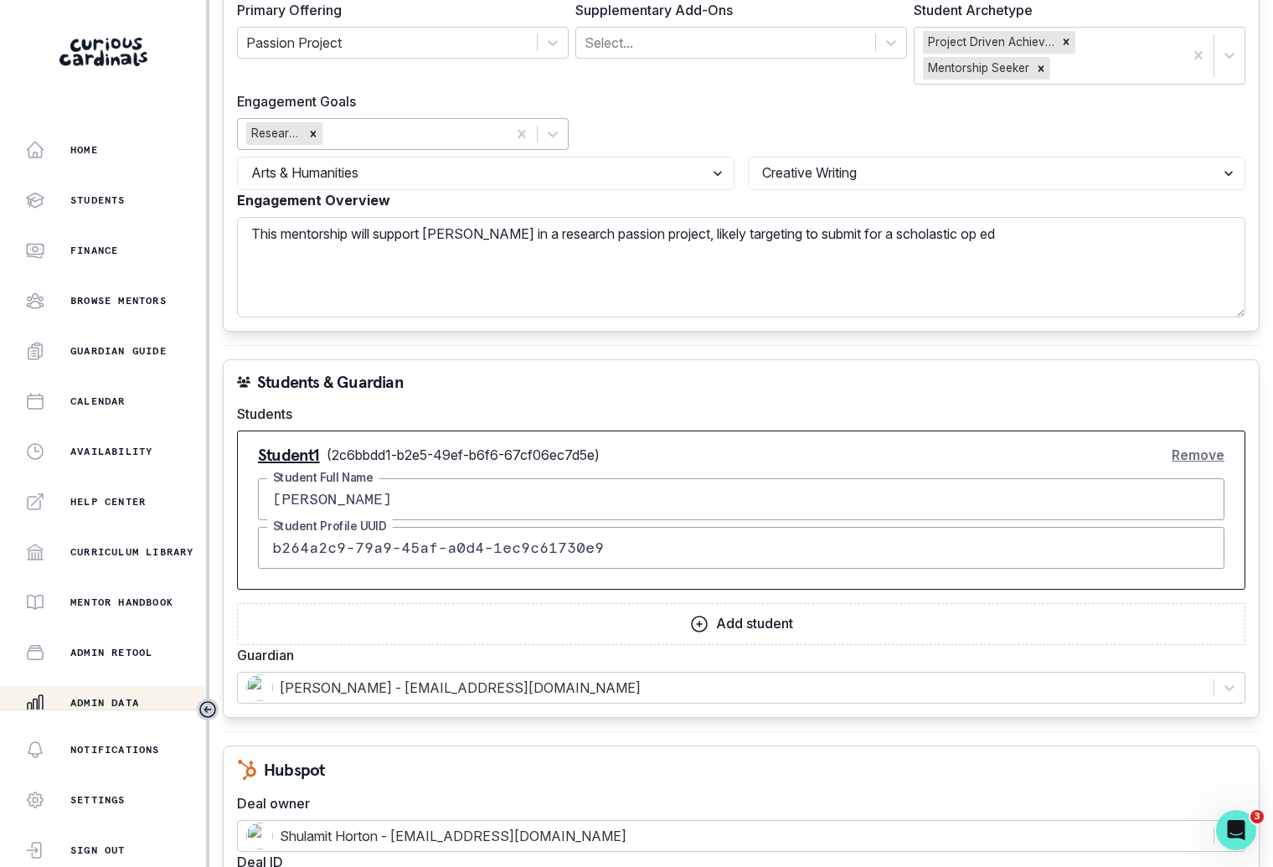
click at [1122, 264] on textarea "This mentorship will support [PERSON_NAME] in a research passion project, likel…" at bounding box center [741, 267] width 1008 height 101
paste textarea "Having said that we will pick one of the tutors who can work with her patiently…"
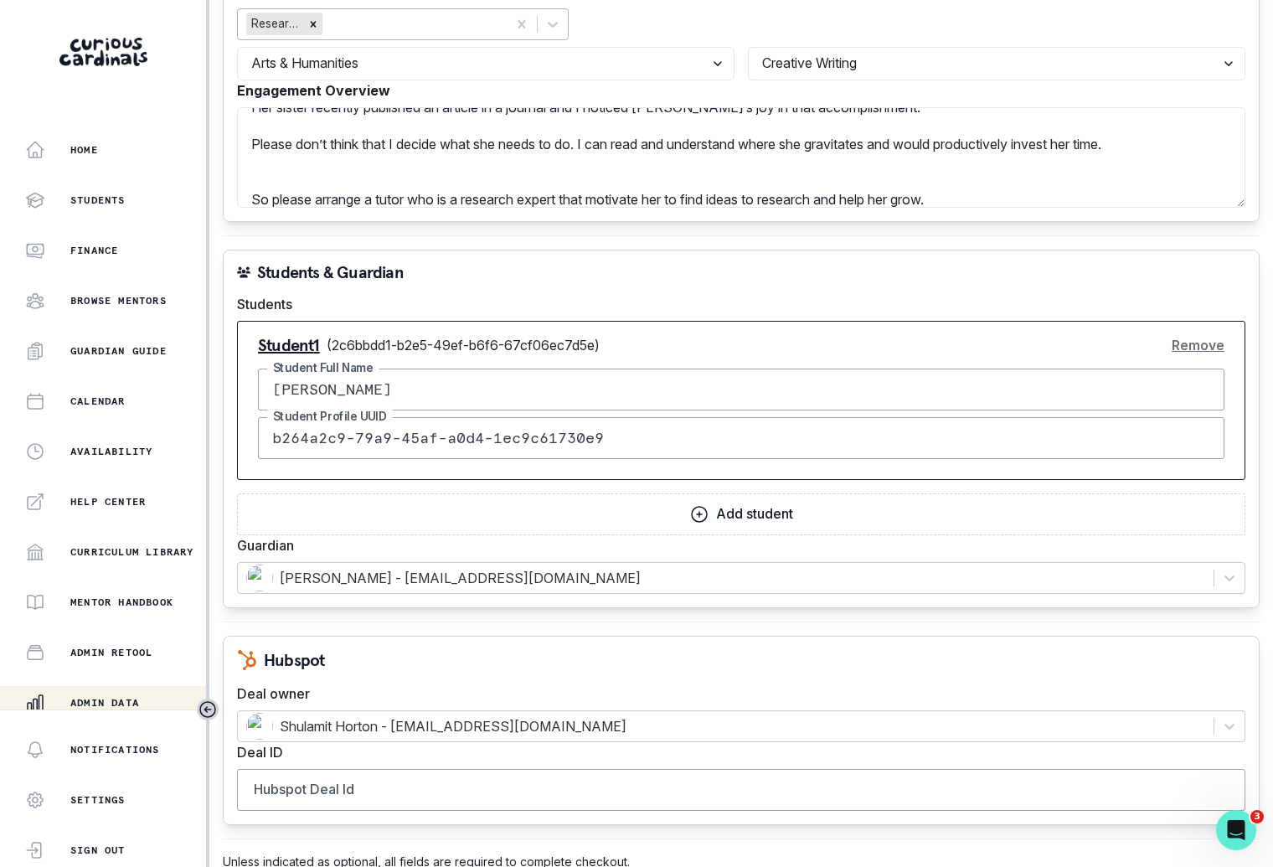
scroll to position [906, 0]
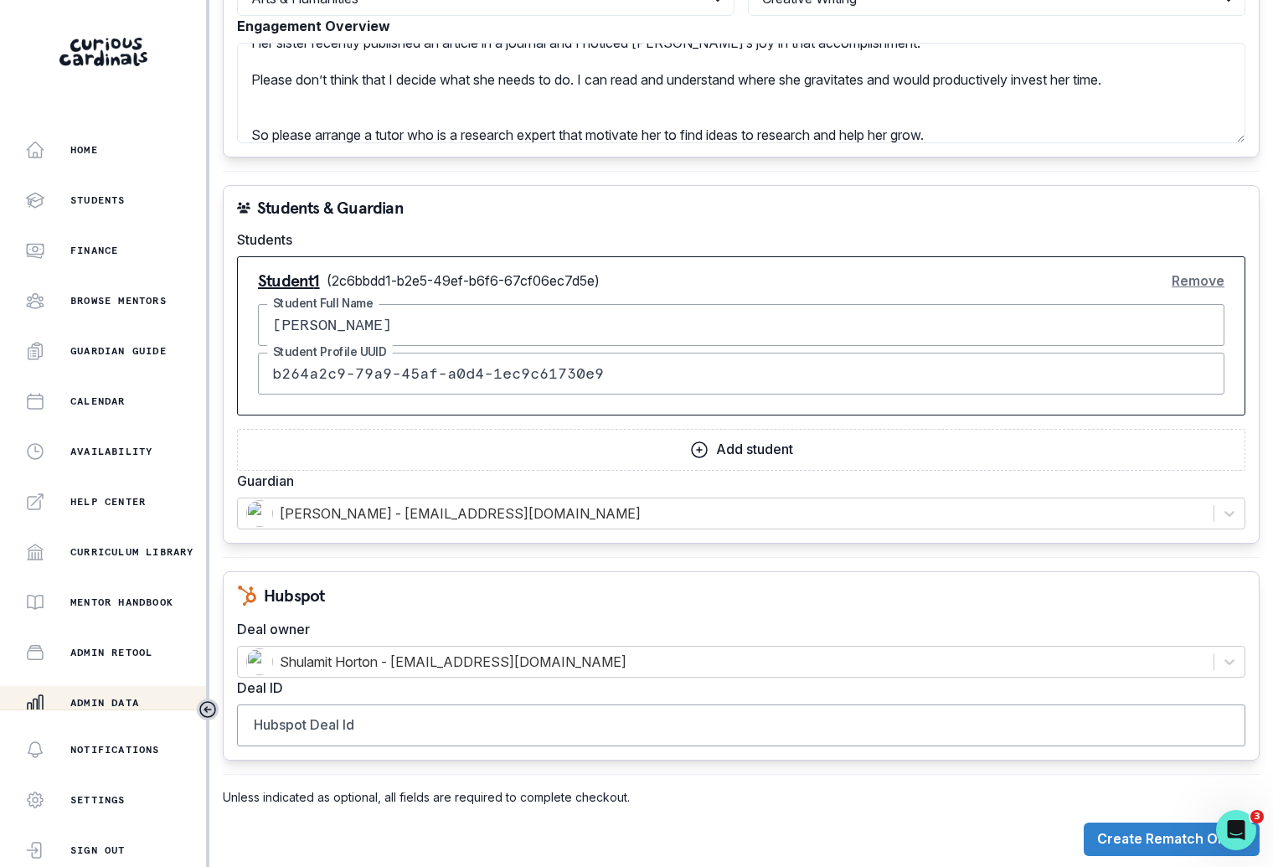
type textarea "This mentorship will support [PERSON_NAME] in a research passion project, likel…"
